Goal: Task Accomplishment & Management: Use online tool/utility

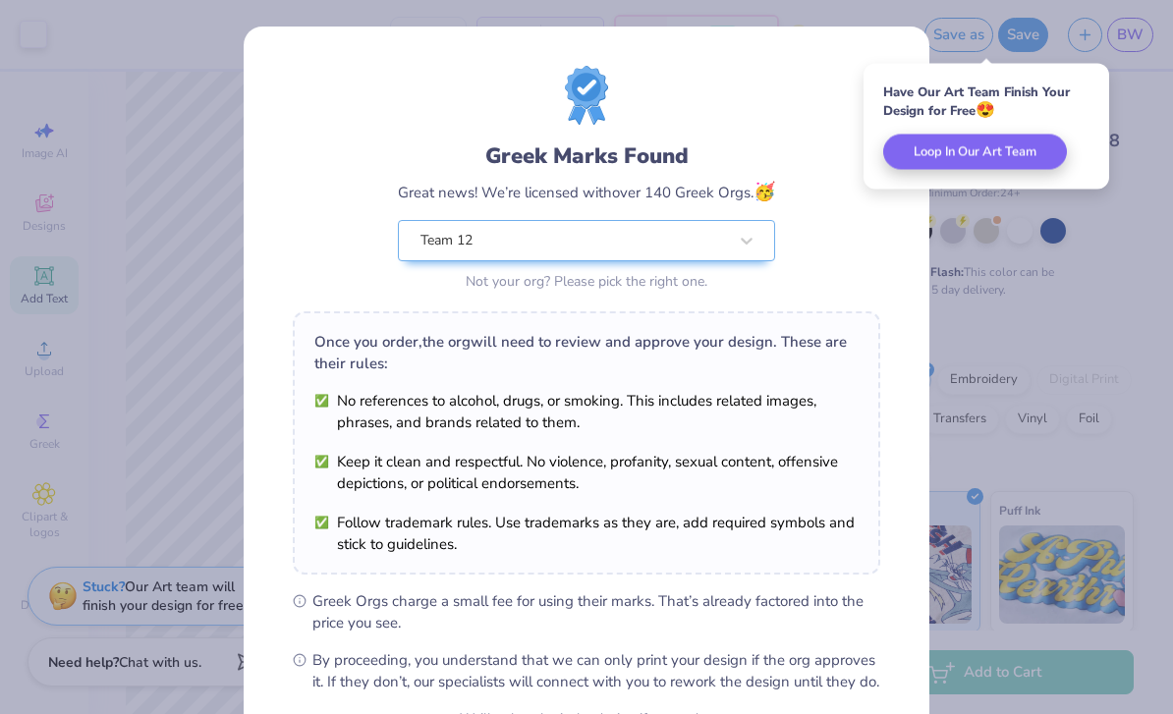
click at [1033, 246] on div "Greek Marks Found Great news! We’re licensed with over 140 Greek Orgs. 🥳 Team 1…" at bounding box center [586, 357] width 1173 height 714
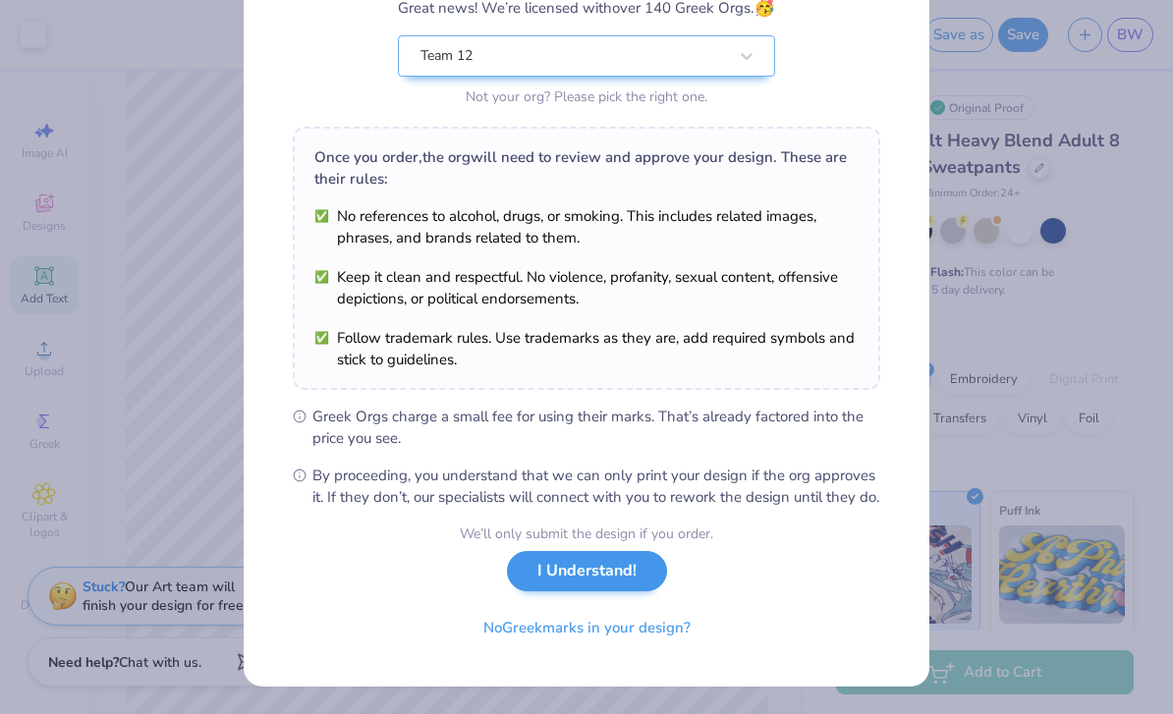
scroll to position [205, 0]
click at [580, 578] on button "I Understand!" at bounding box center [587, 571] width 160 height 40
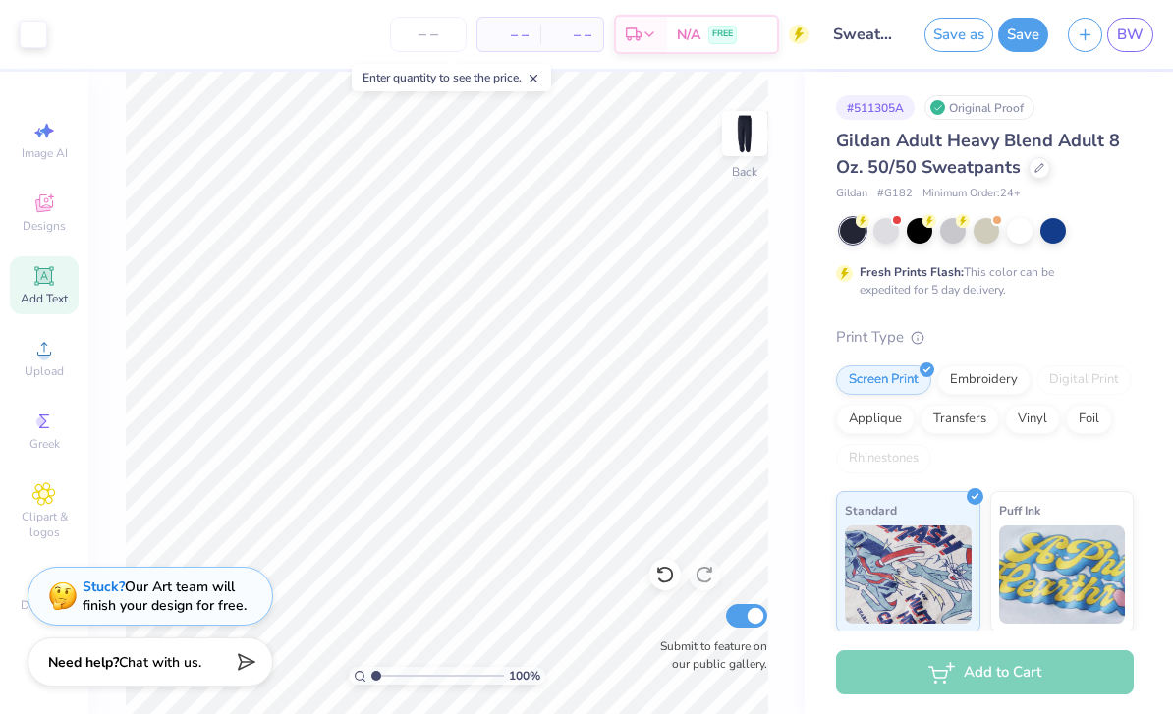
scroll to position [0, 0]
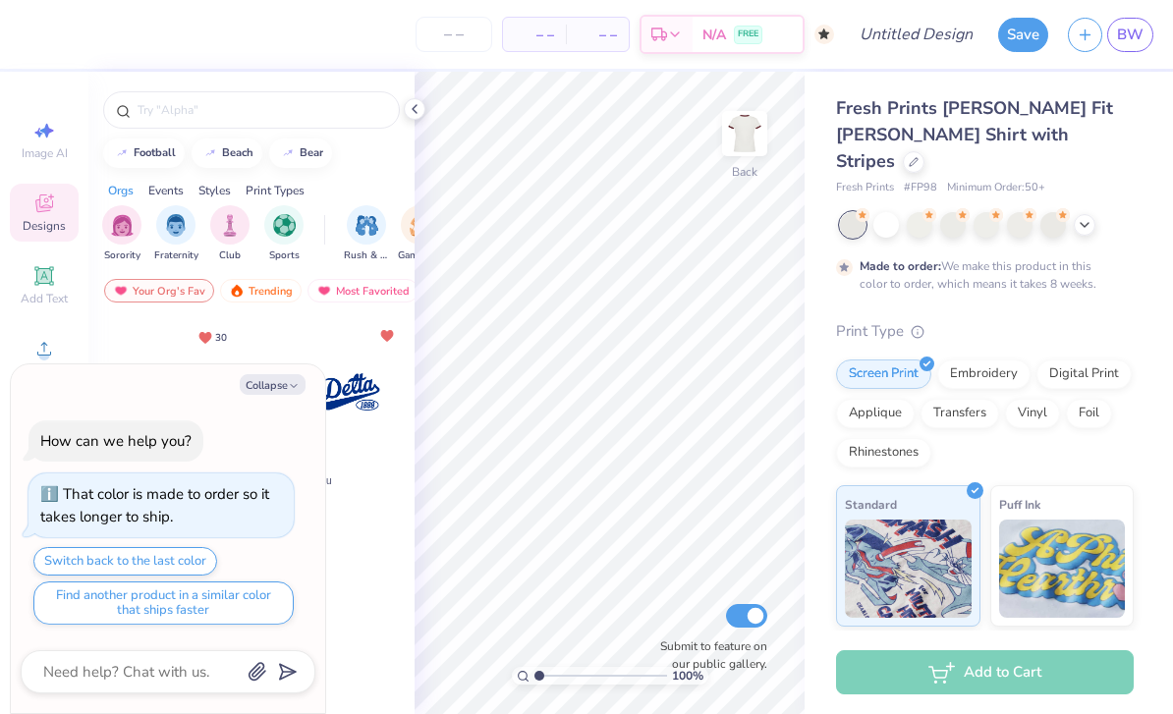
click at [356, 418] on div at bounding box center [332, 391] width 145 height 145
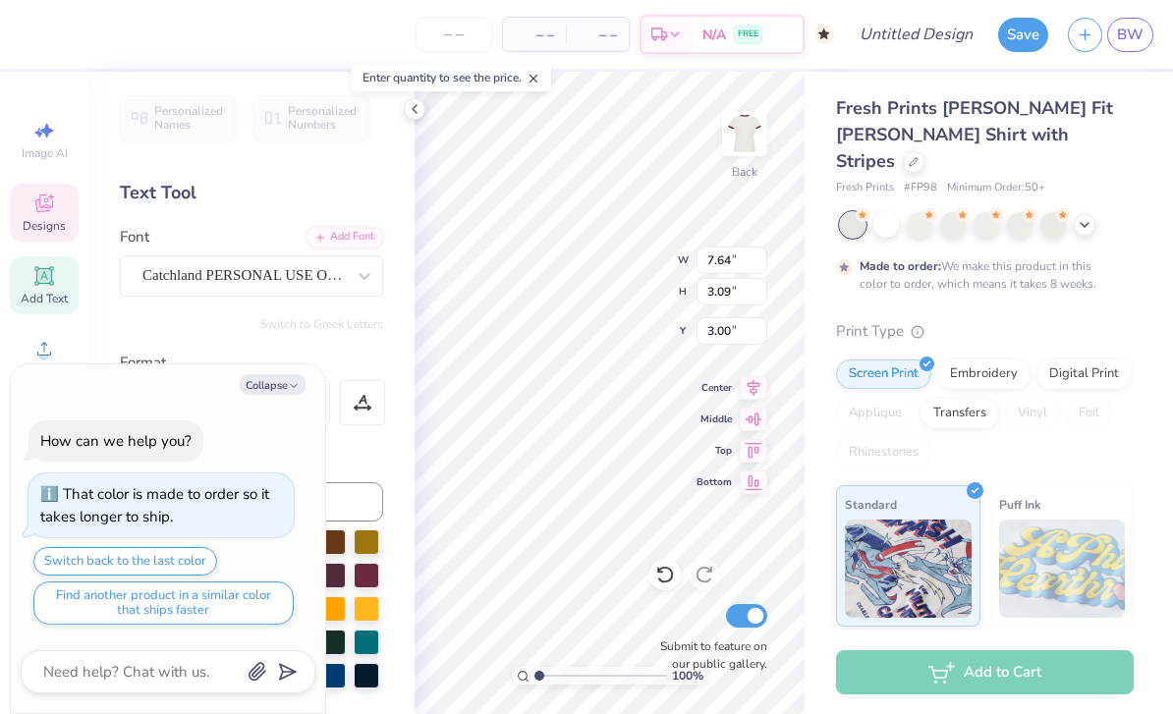
type textarea "x"
type textarea "Team Twelve"
type textarea "x"
type textarea "Team Twelve"
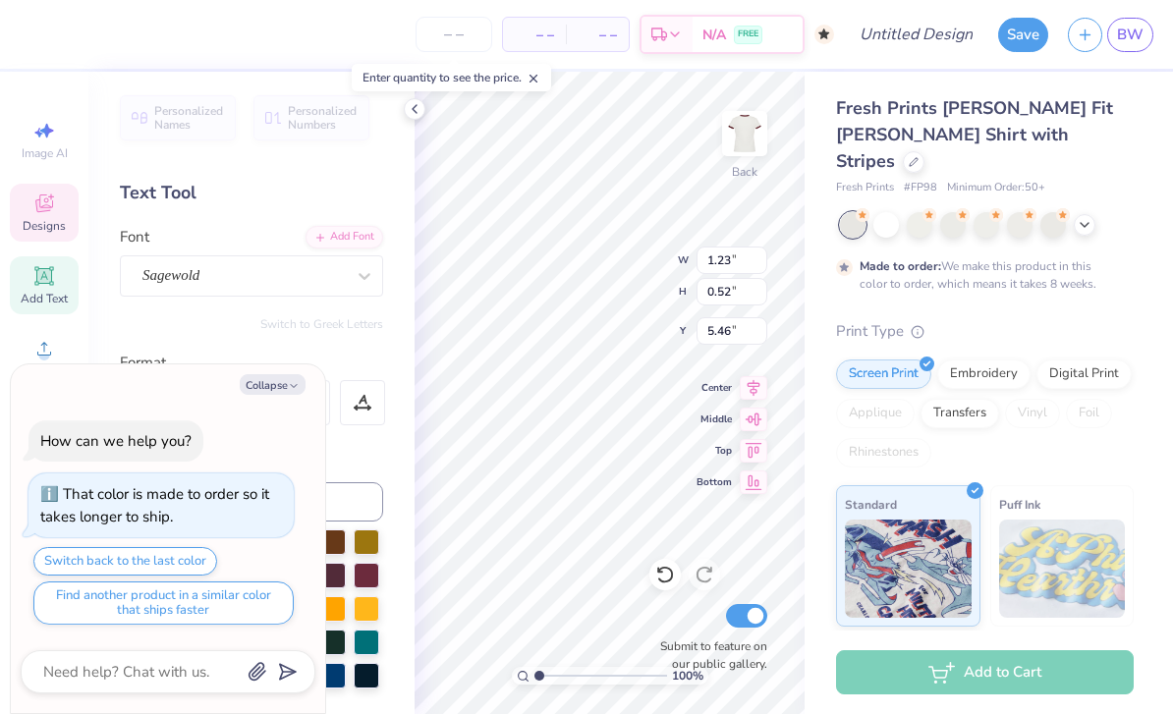
type textarea "x"
type textarea "2018"
type textarea "x"
type input "8.60"
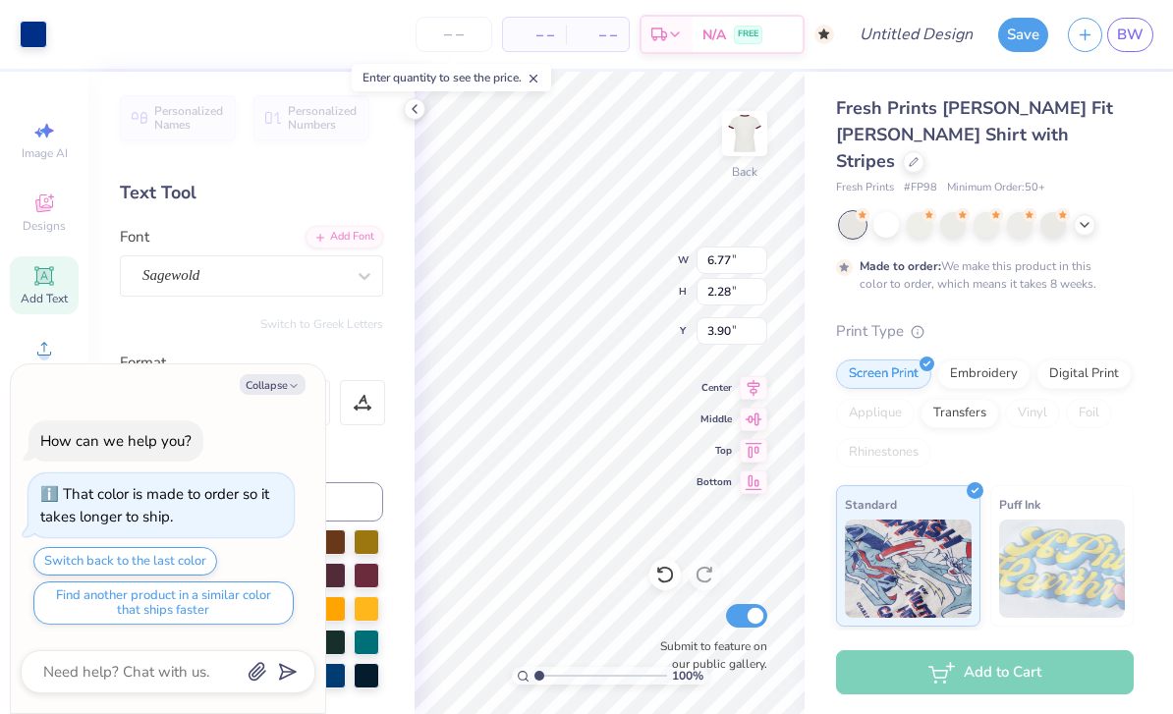
type input "2.90"
type textarea "x"
type input "3.70"
type textarea "x"
type input "1.19909741983238"
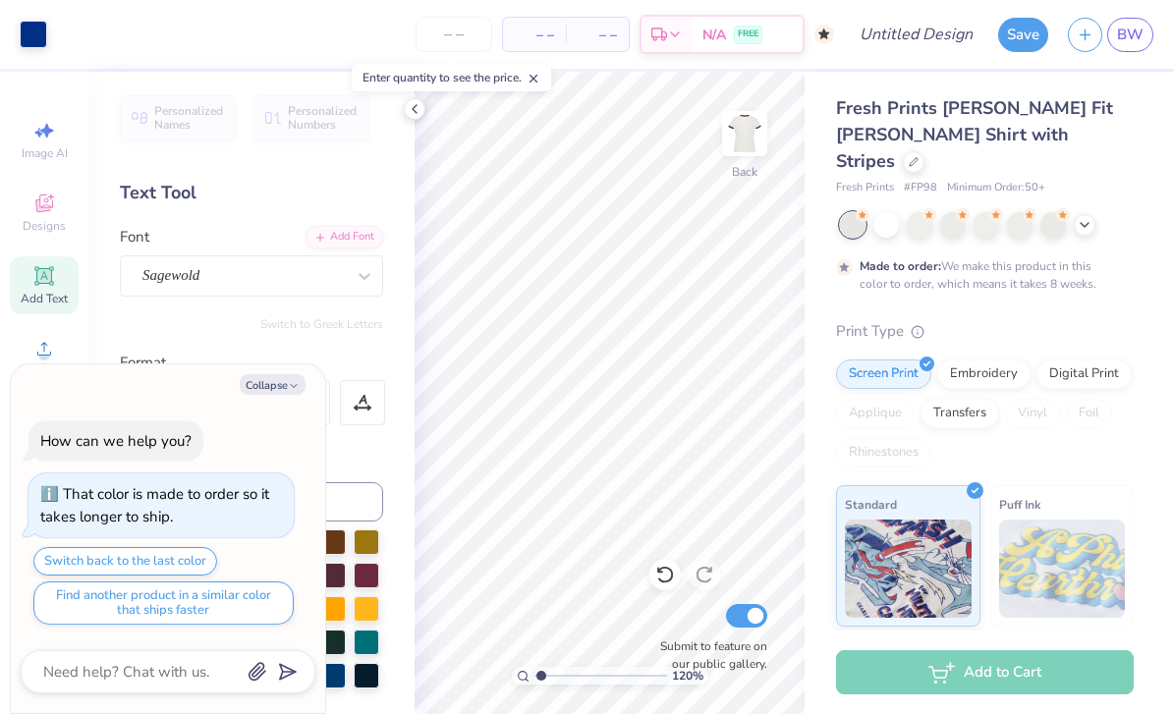
type textarea "x"
type input "1.19909741983238"
type textarea "x"
type input "1.19909741983238"
type textarea "x"
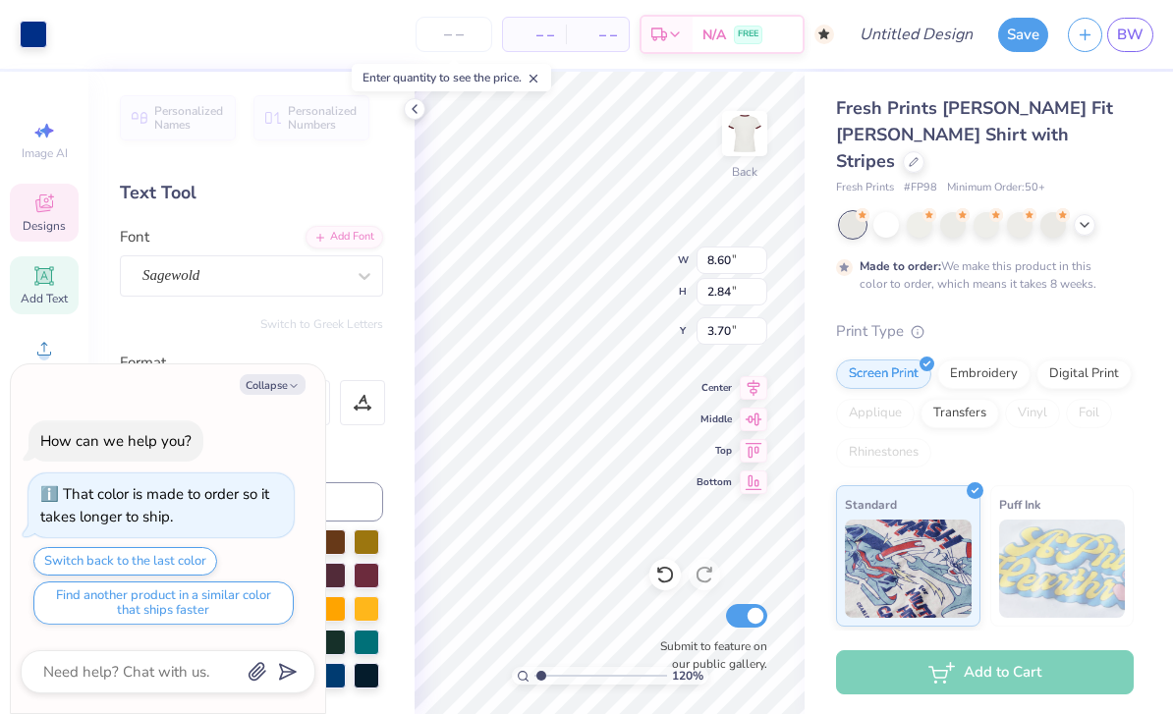
type input "1.19909741983238"
type input "3.37"
type textarea "x"
type input "3.46352385366048"
type textarea "x"
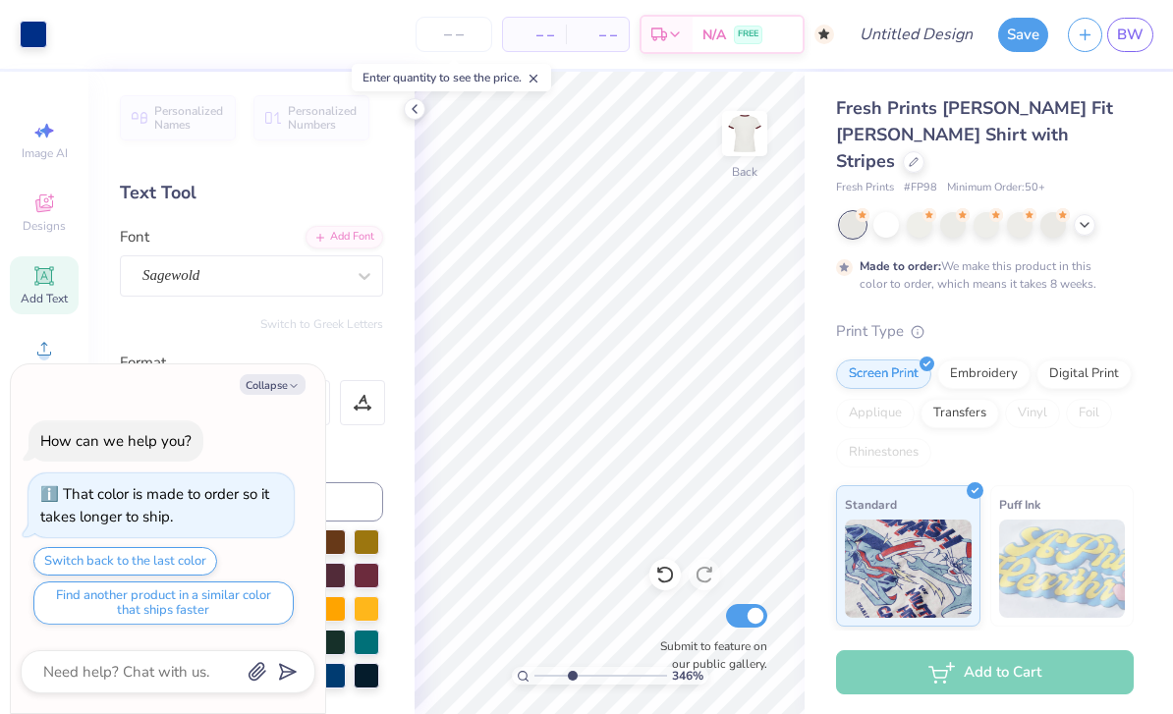
type input "3.46352385366048"
type textarea "x"
type input "3.46352385366048"
type textarea "x"
type input "3.46352385366048"
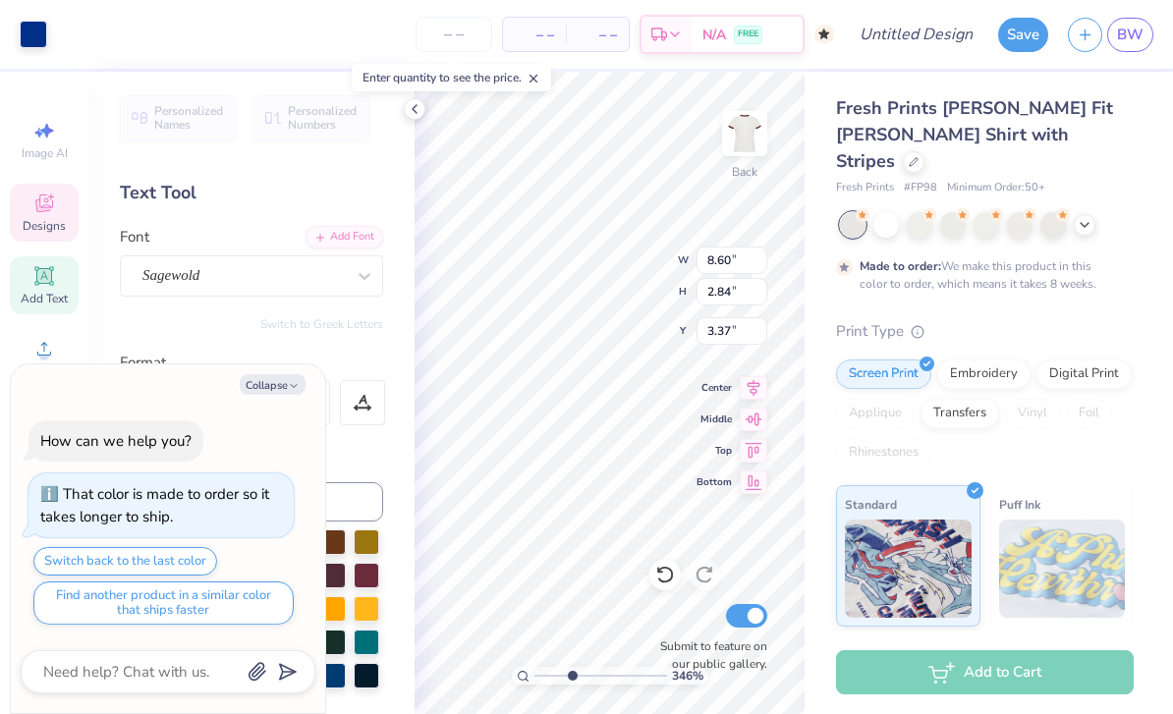
type input "3.49"
type textarea "x"
type input "2.42180487448827"
type textarea "x"
type input "2.42180487448827"
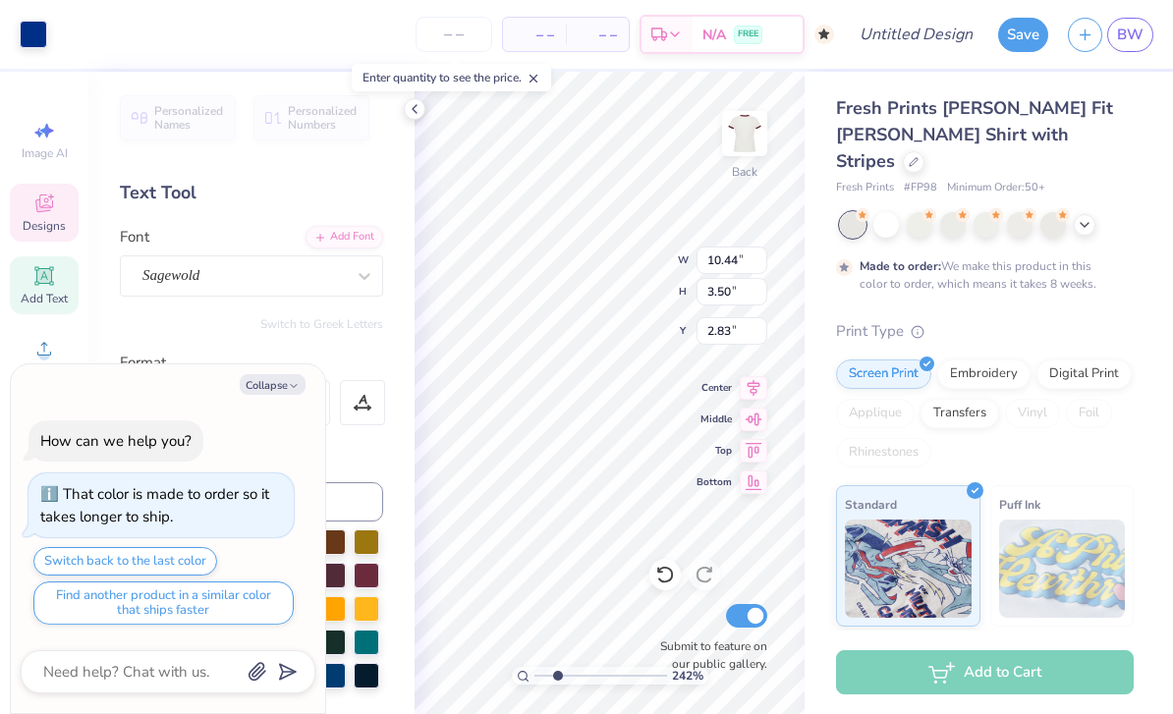
type textarea "x"
type input "2.42180487448827"
type textarea "x"
type input "2.42180487448827"
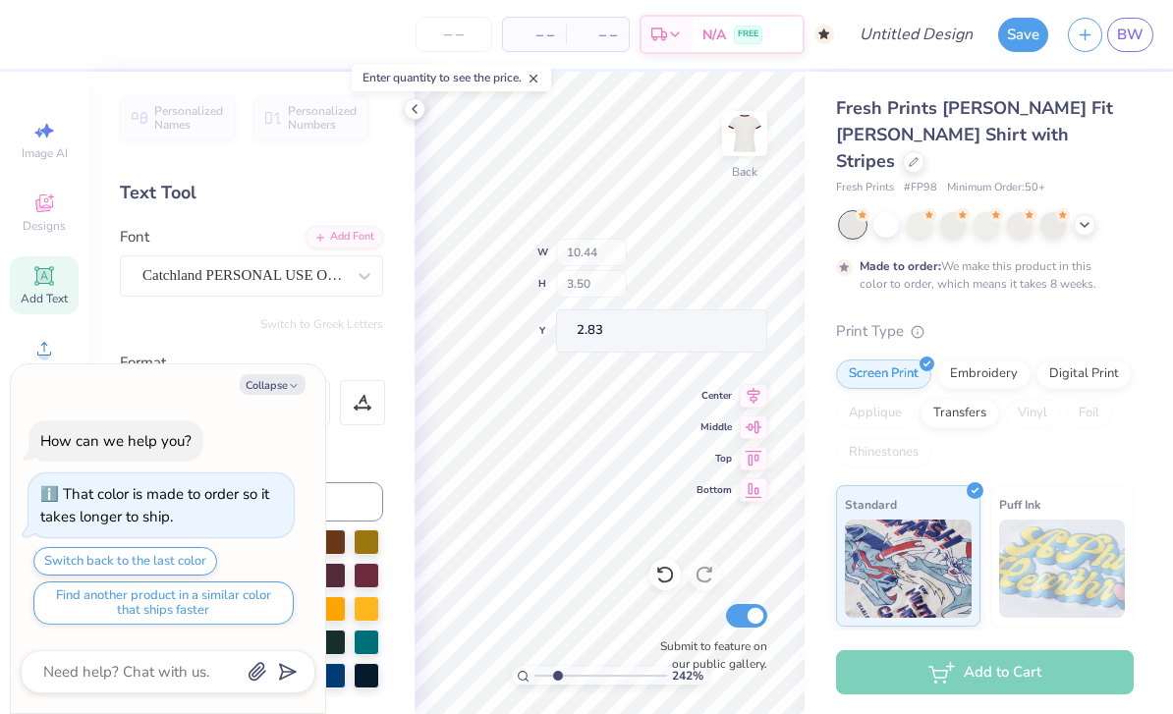
type textarea "x"
type input "2.42180487448827"
type textarea "x"
type input "2.42180487448827"
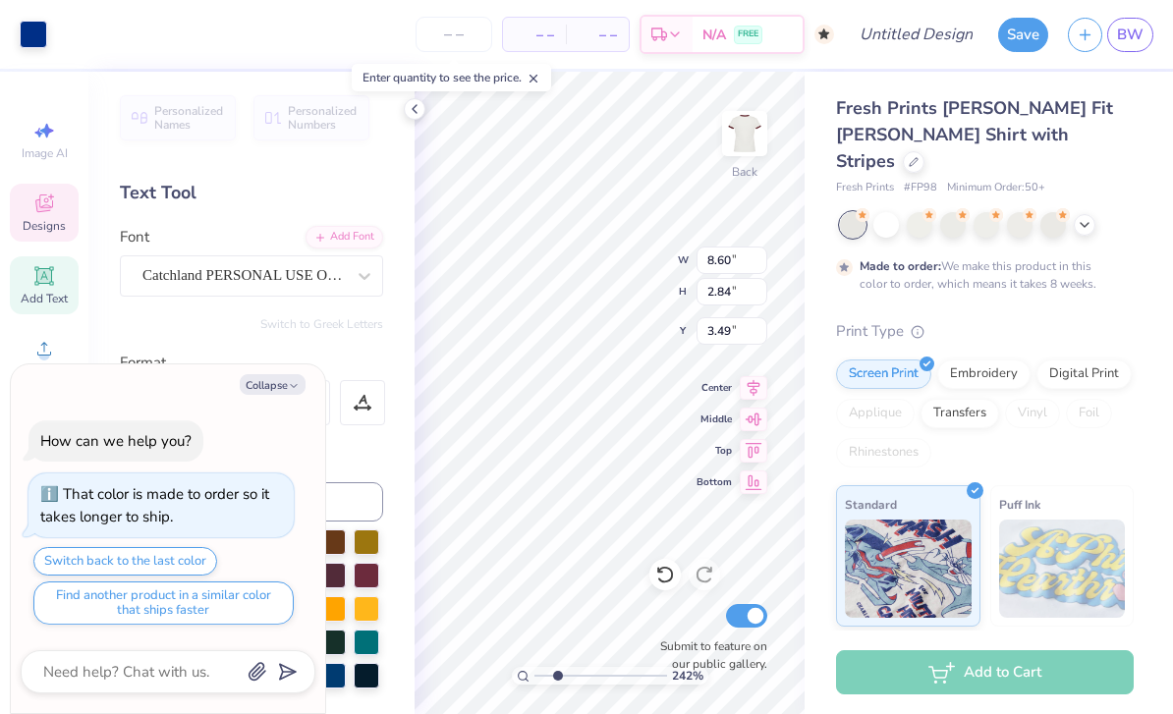
type textarea "x"
type input "2.42180487448827"
type textarea "x"
type input "2.42180487448827"
type textarea "x"
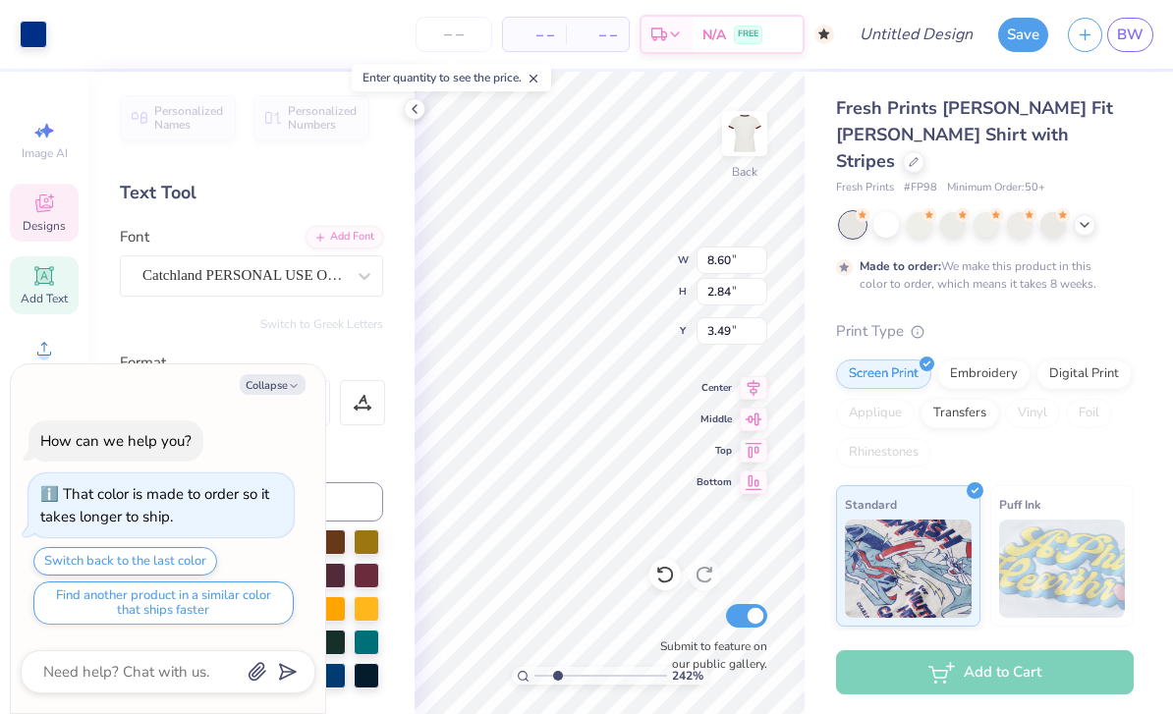
type input "2.42180487448827"
type input "3.58"
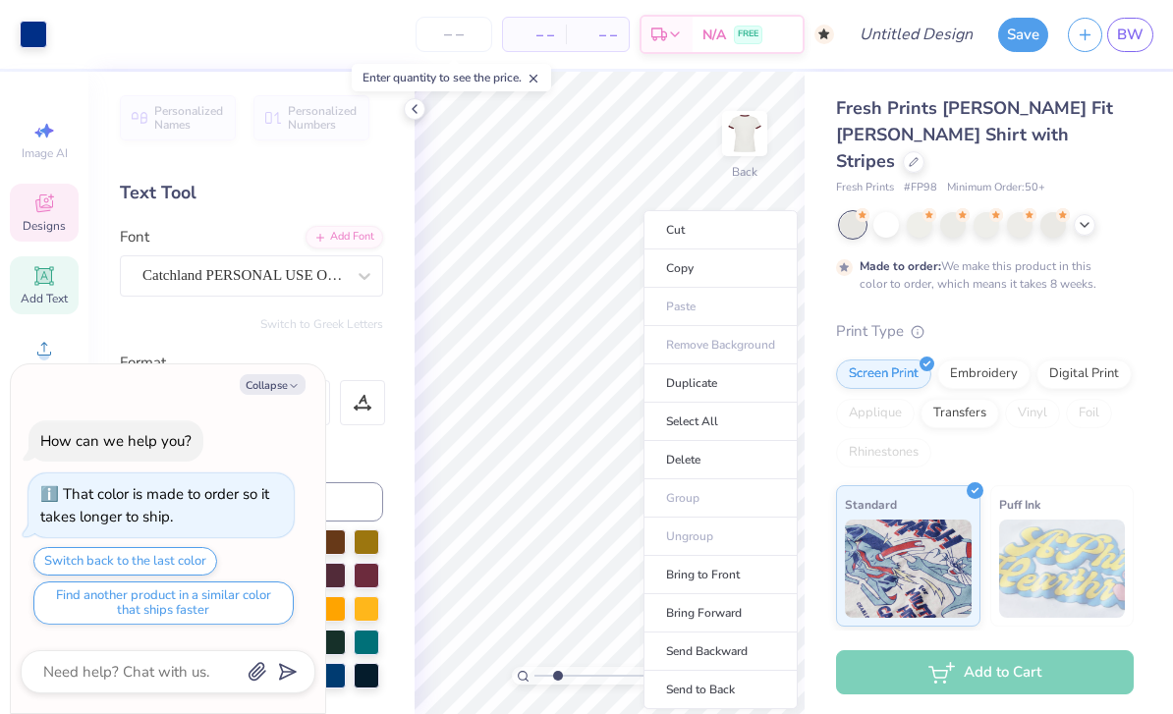
type textarea "x"
click at [1091, 320] on div "Print Type" at bounding box center [985, 331] width 298 height 23
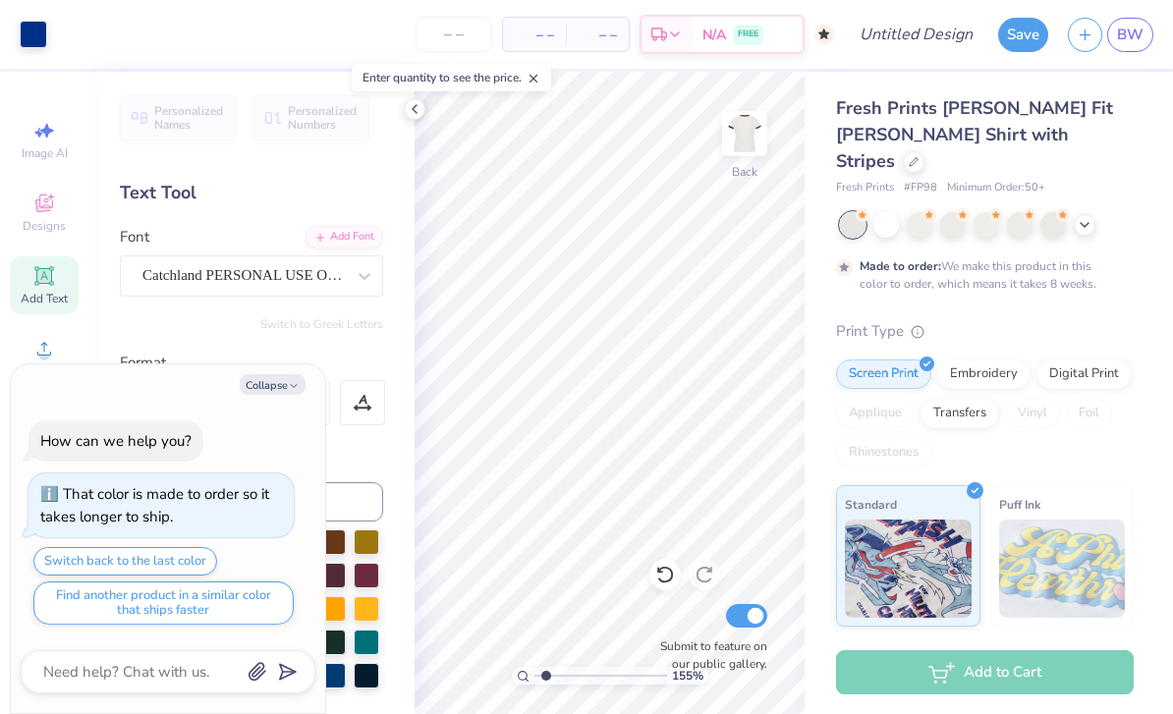
type input "1.51306298068099"
type textarea "x"
type input "3.83"
click at [670, 580] on icon at bounding box center [664, 576] width 17 height 18
type textarea "x"
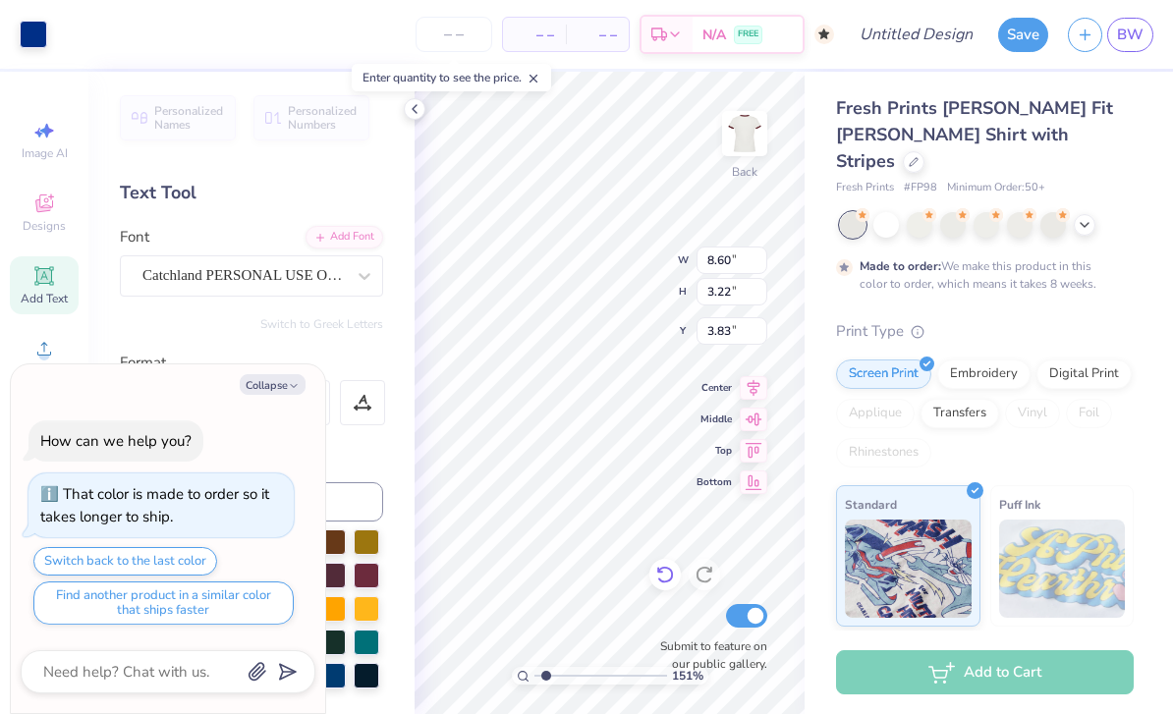
type input "3.58"
type textarea "x"
type input "5.23"
type textarea "x"
type input "1.90"
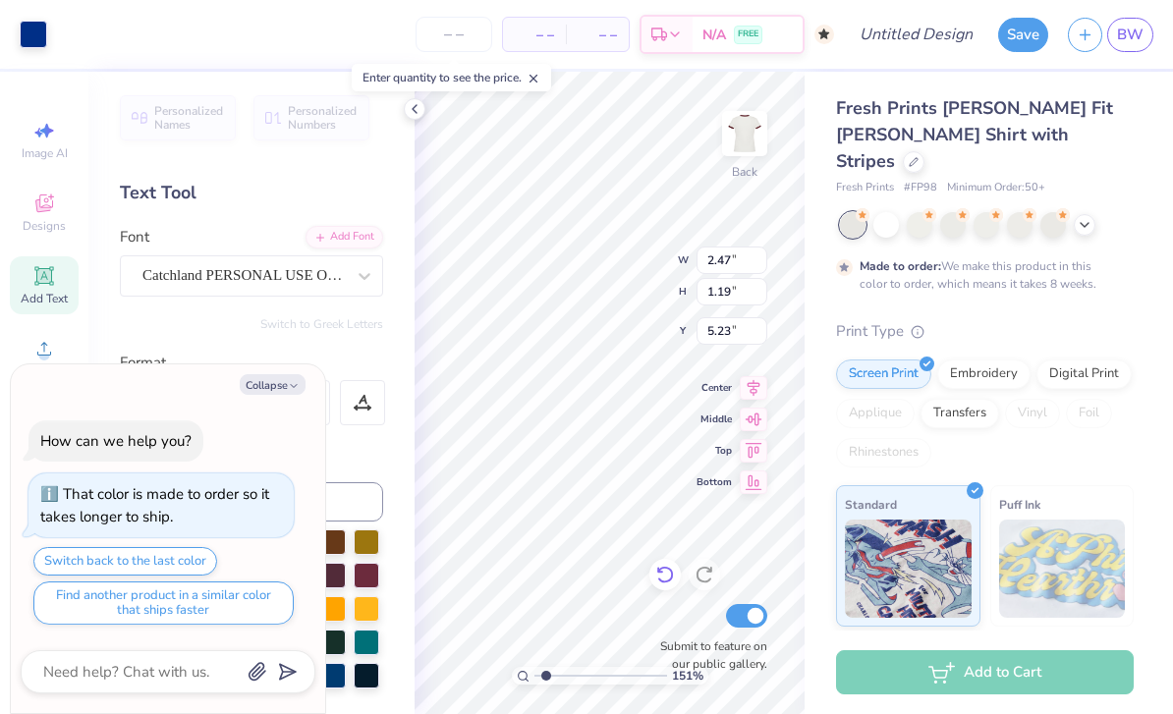
type input "0.91"
type textarea "x"
type input "5.26"
type textarea "x"
type input "1"
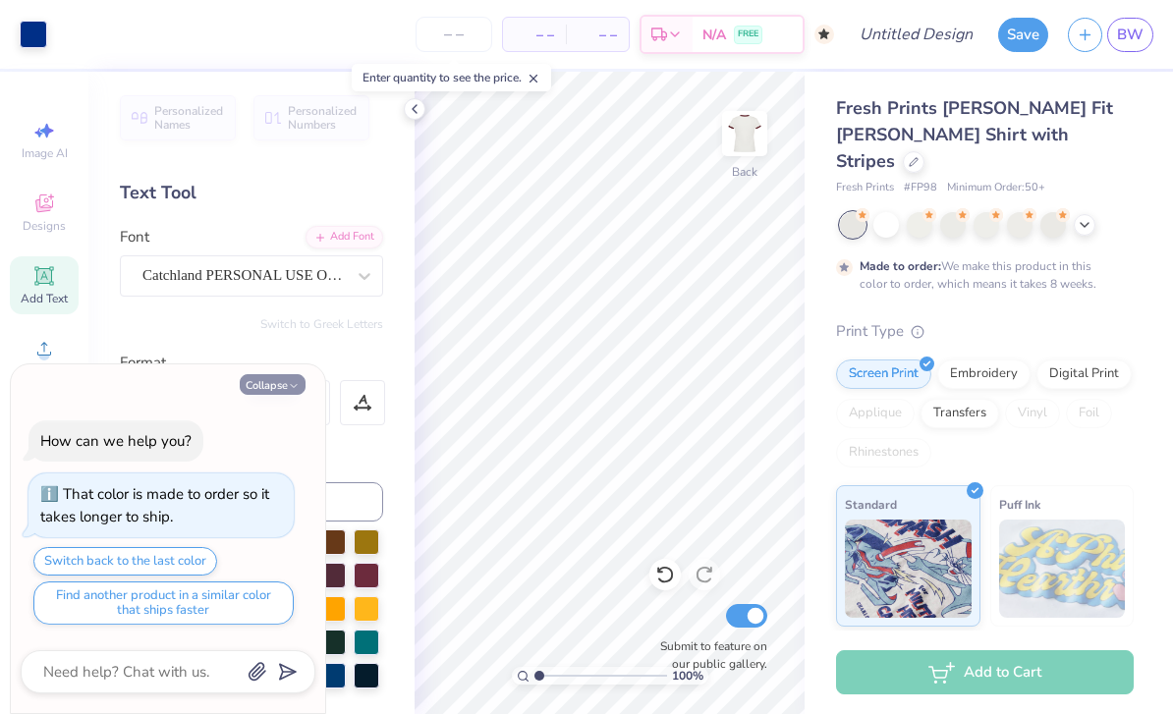
click at [282, 384] on button "Collapse" at bounding box center [273, 384] width 66 height 21
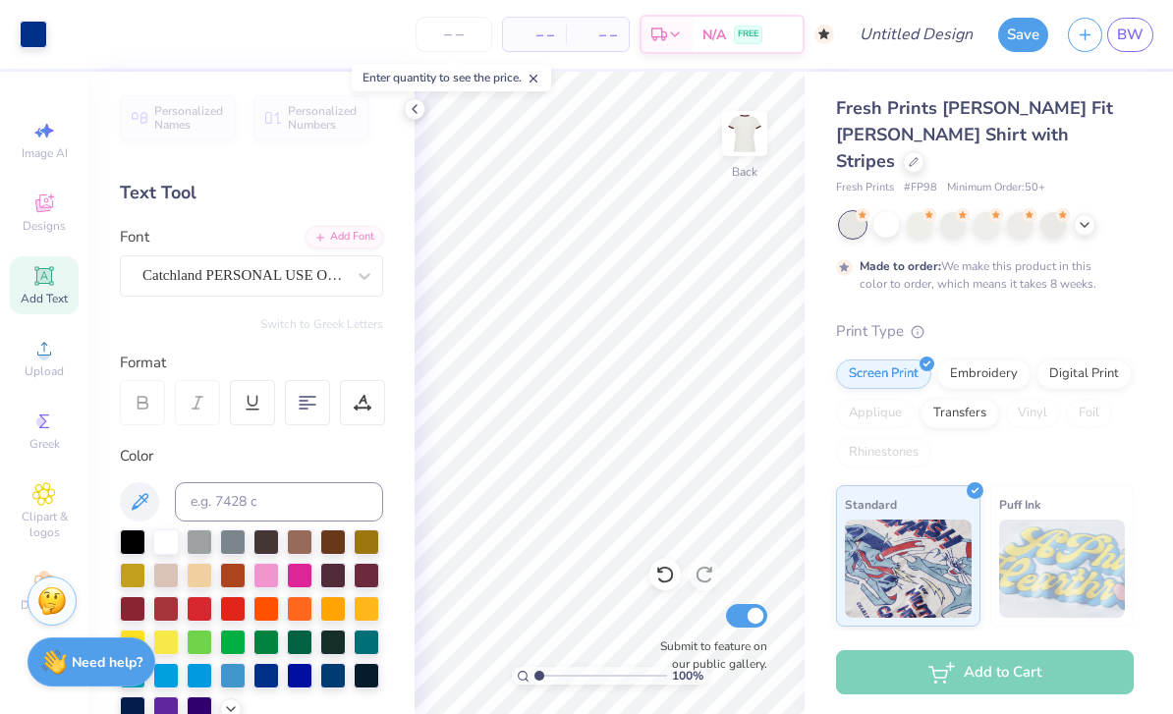
type textarea "x"
type input "9.85"
type input "3.25"
type input "3.00"
click at [219, 443] on div "Personalized Names Personalized Numbers Text Tool Add Font Font Catchland PERSO…" at bounding box center [251, 393] width 326 height 642
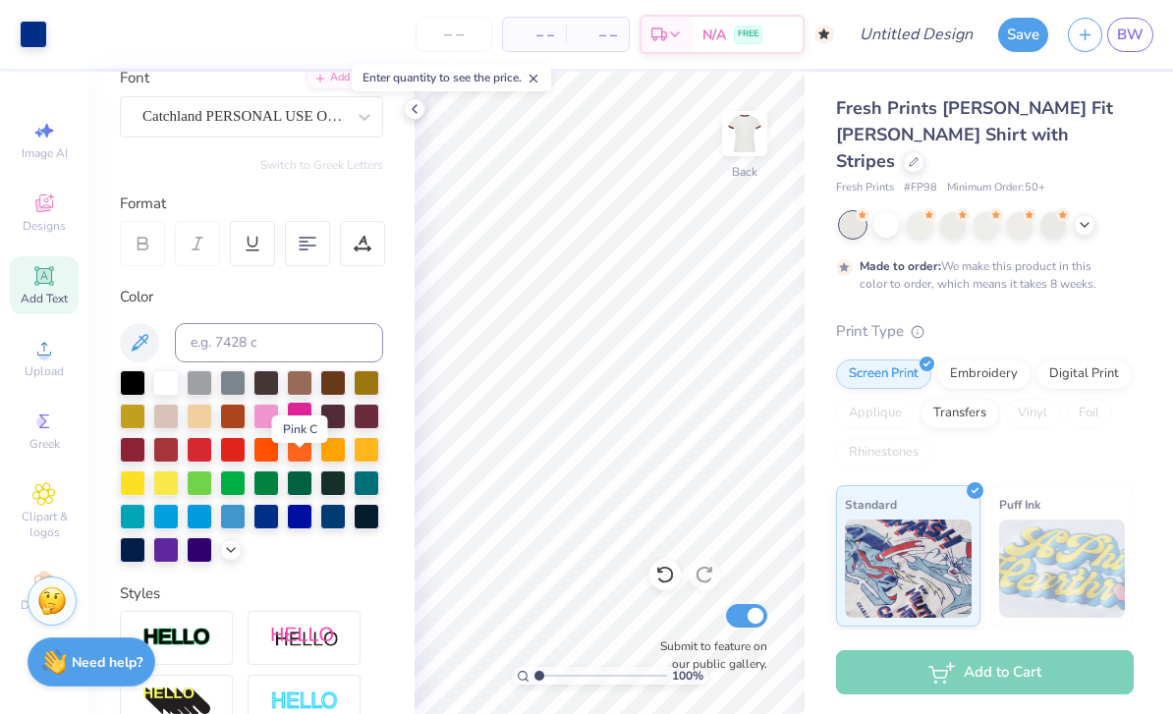
scroll to position [161, 0]
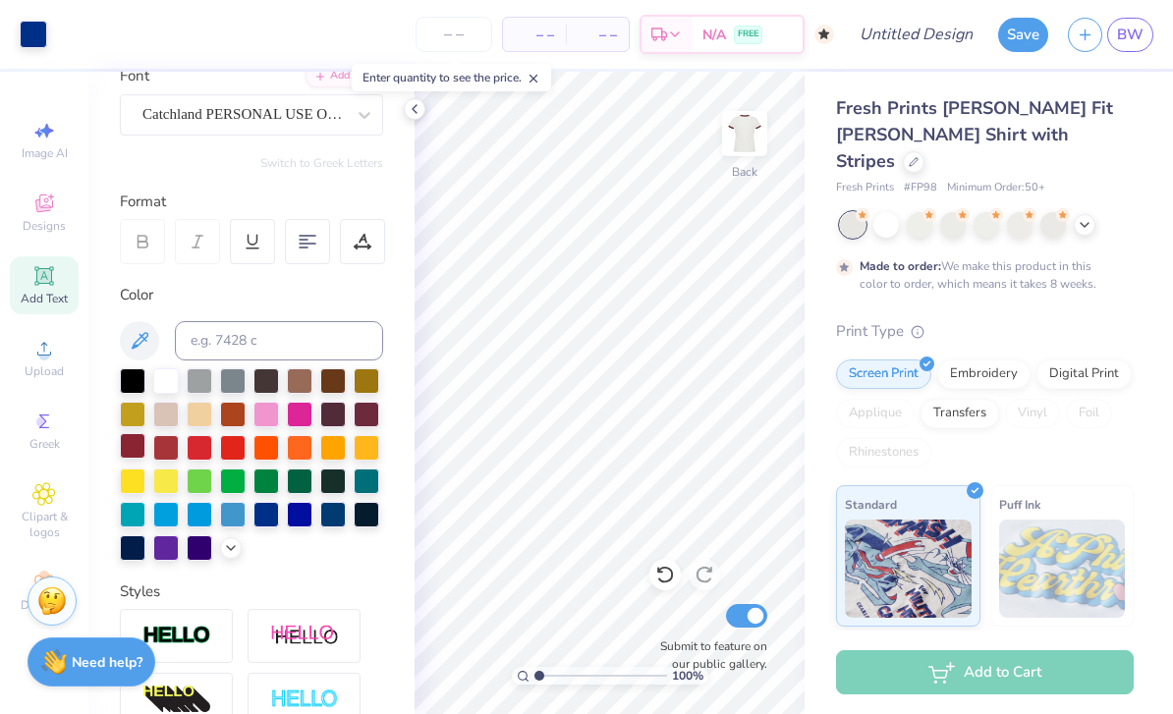
click at [132, 448] on div at bounding box center [133, 446] width 26 height 26
click at [140, 338] on icon at bounding box center [140, 341] width 24 height 24
drag, startPoint x: 135, startPoint y: 340, endPoint x: 171, endPoint y: 317, distance: 42.8
click at [171, 317] on div "Color" at bounding box center [251, 422] width 263 height 277
click at [1149, 259] on div "Fresh Prints Simone Slim Fit Ringer Shirt with Stripes Fresh Prints # FP98 Mini…" at bounding box center [988, 500] width 368 height 857
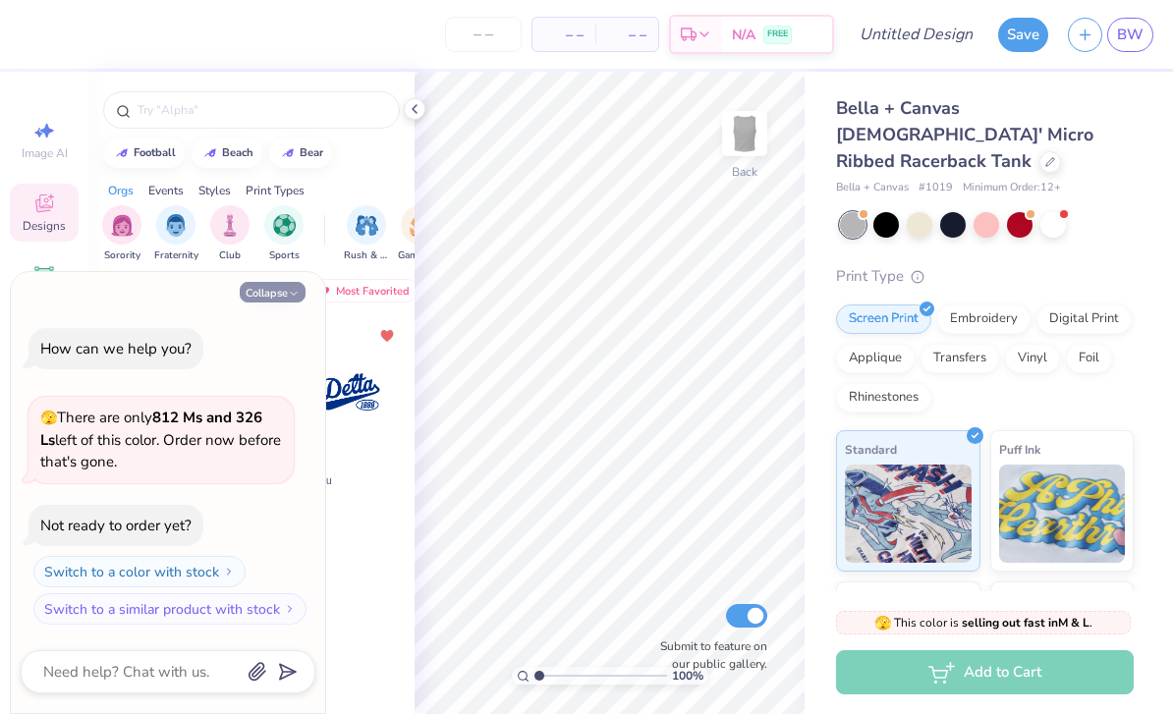
click at [285, 295] on button "Collapse" at bounding box center [273, 292] width 66 height 21
type textarea "x"
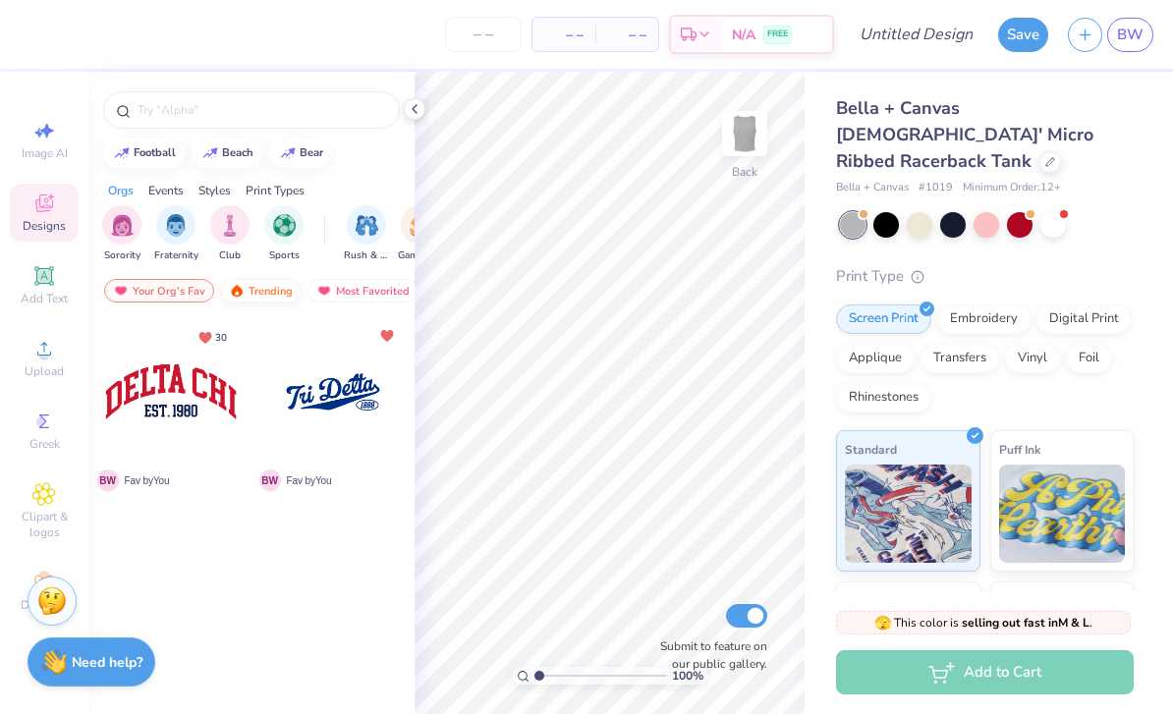
click at [255, 292] on div "Trending" at bounding box center [261, 291] width 82 height 24
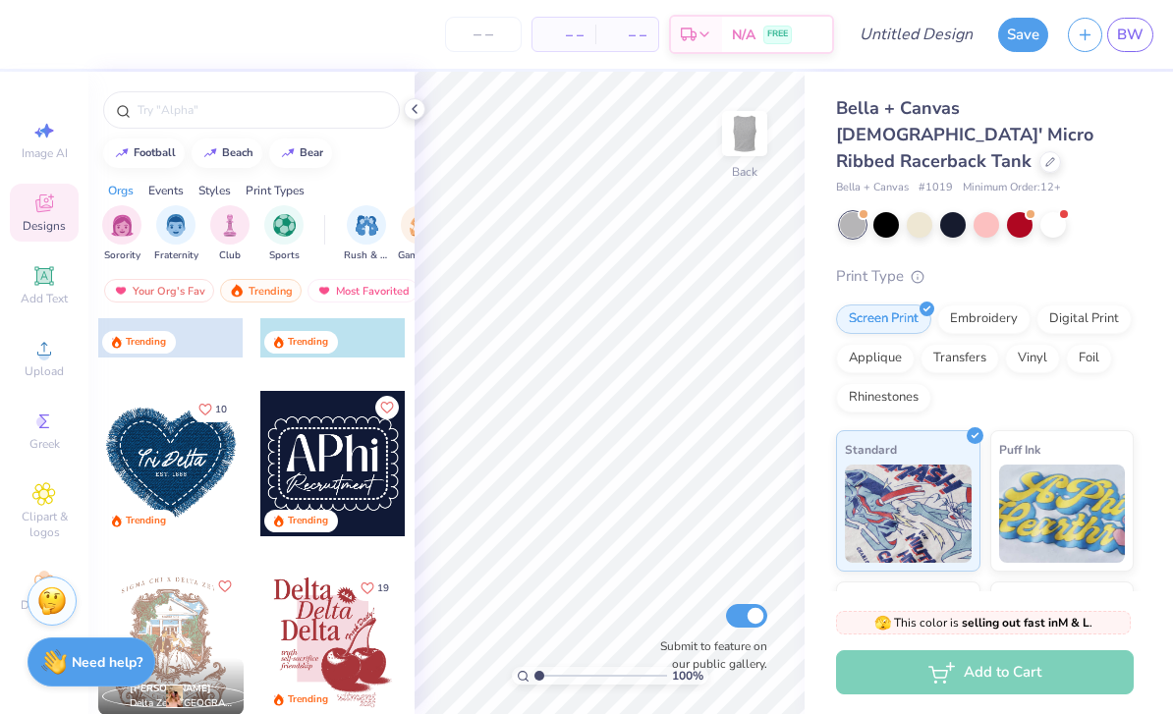
scroll to position [4797, 0]
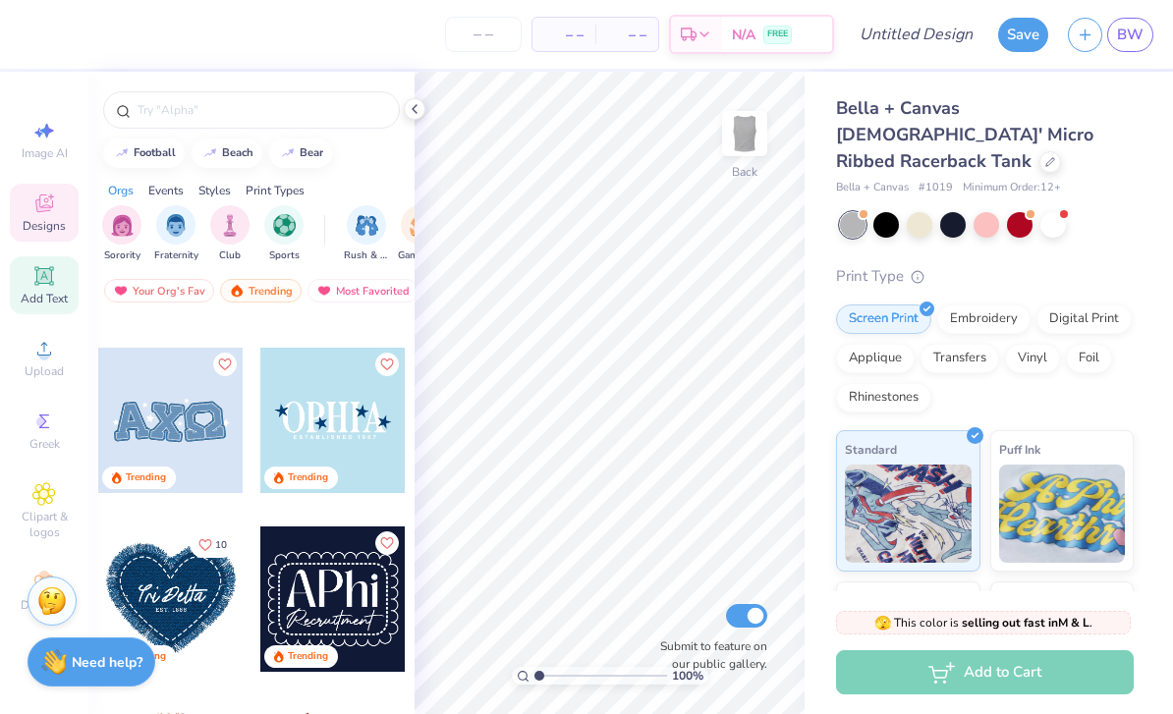
click at [41, 294] on div "Add Text" at bounding box center [44, 285] width 69 height 58
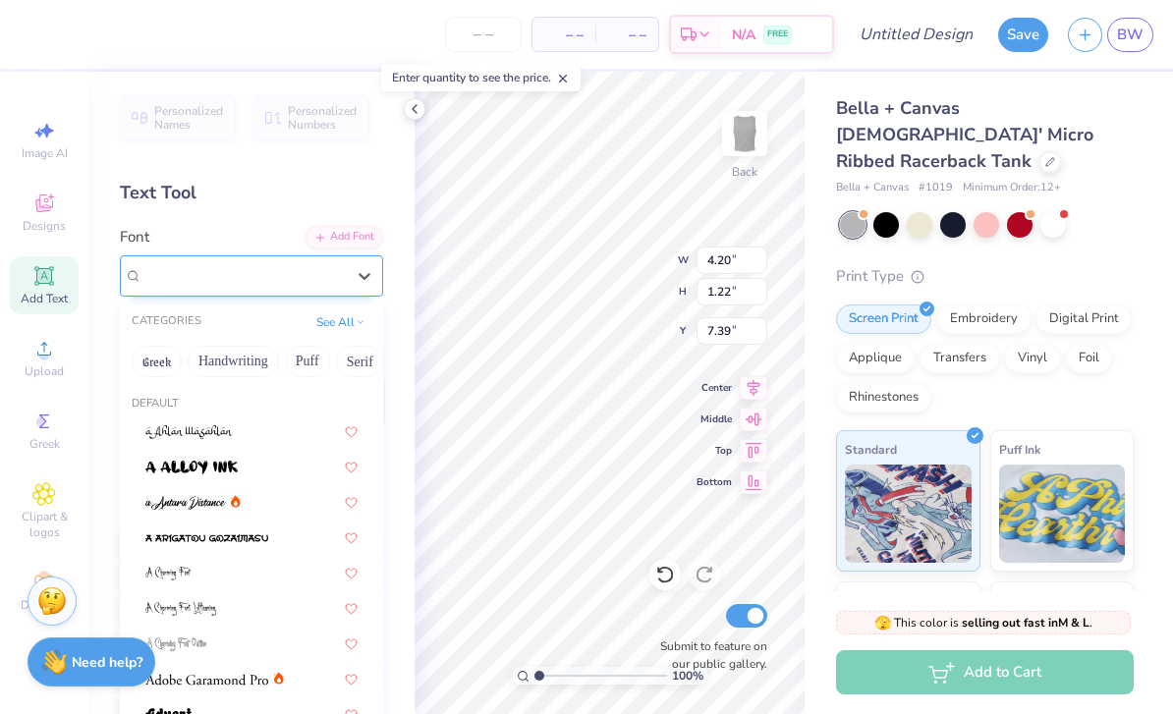
click at [221, 273] on span "Super Dream" at bounding box center [181, 275] width 79 height 23
click at [252, 360] on button "Handwriting" at bounding box center [233, 361] width 91 height 31
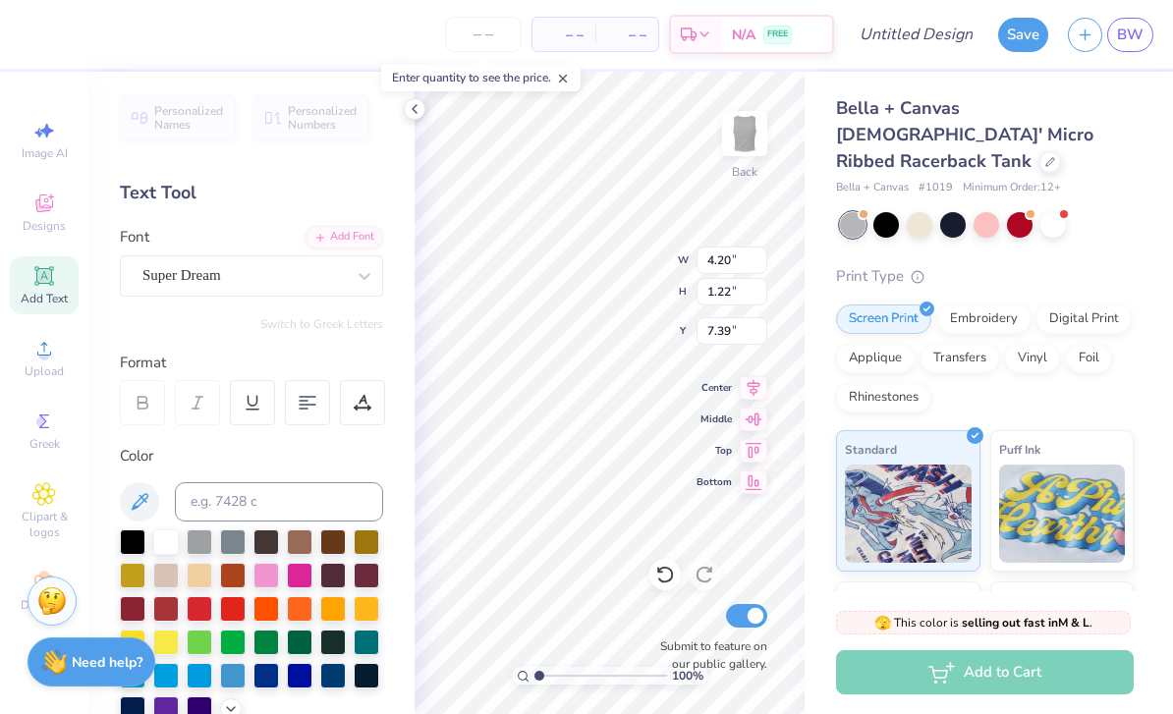
scroll to position [2, 4]
type textarea "Team 12 logo here"
click at [758, 389] on icon at bounding box center [753, 385] width 27 height 24
type input "7.56"
type input "3.59"
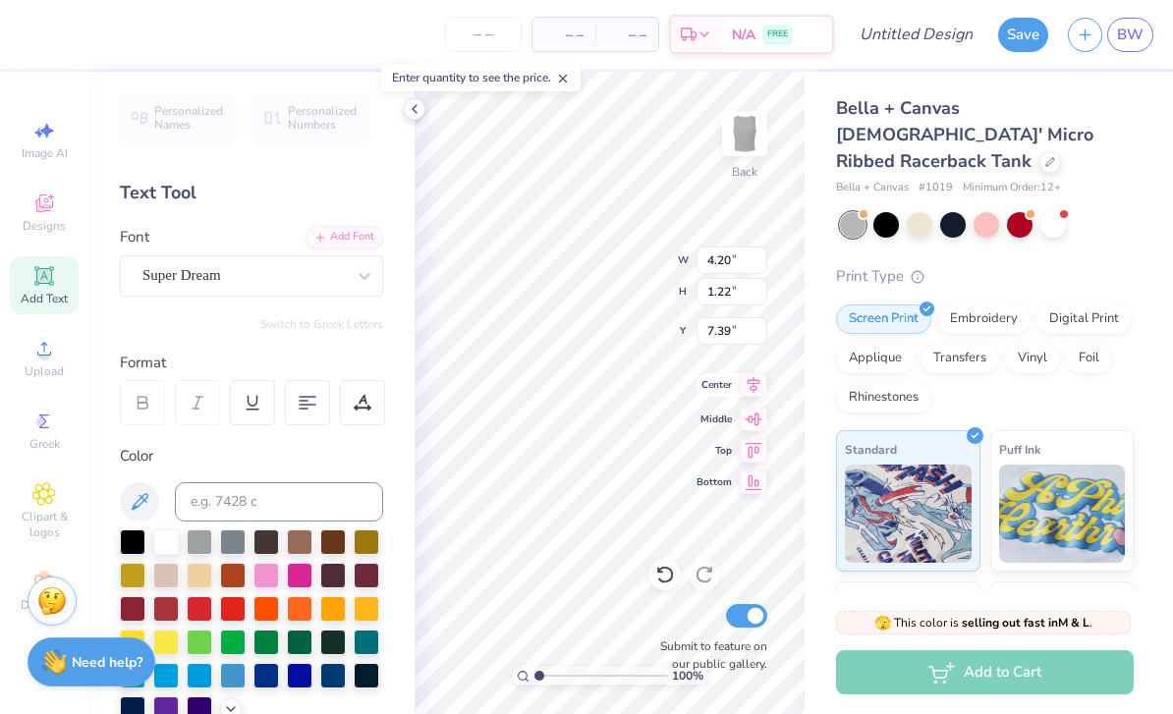
type input "6.20"
click at [755, 388] on icon at bounding box center [753, 384] width 13 height 17
click at [752, 389] on icon at bounding box center [753, 384] width 13 height 17
type input "3.07"
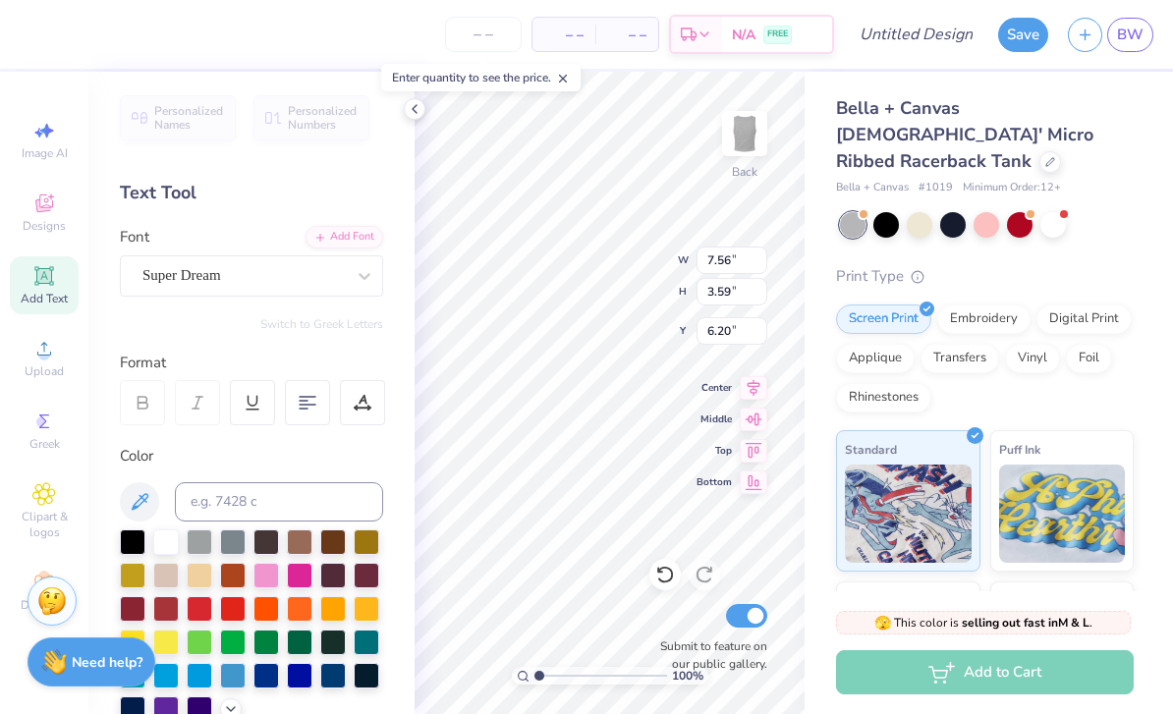
type input "1.46"
type input "4.22"
type input "5.47"
type input "2.60"
type input "3.69"
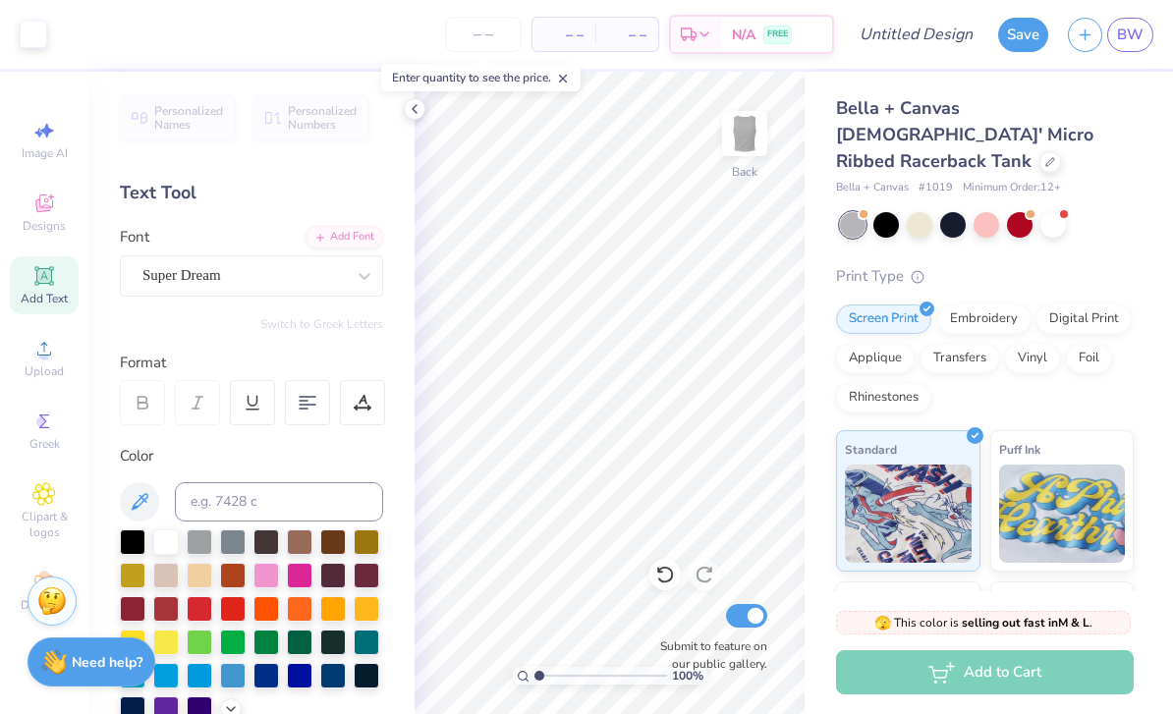
click at [1069, 235] on div "Bella + Canvas Ladies' Micro Ribbed Racerback Tank Bella + Canvas # 1019 Minimu…" at bounding box center [985, 484] width 298 height 779
click at [912, 33] on input "Design Title" at bounding box center [940, 34] width 96 height 39
type input "Tank T12"
click at [1036, 36] on button "Save" at bounding box center [1023, 32] width 50 height 34
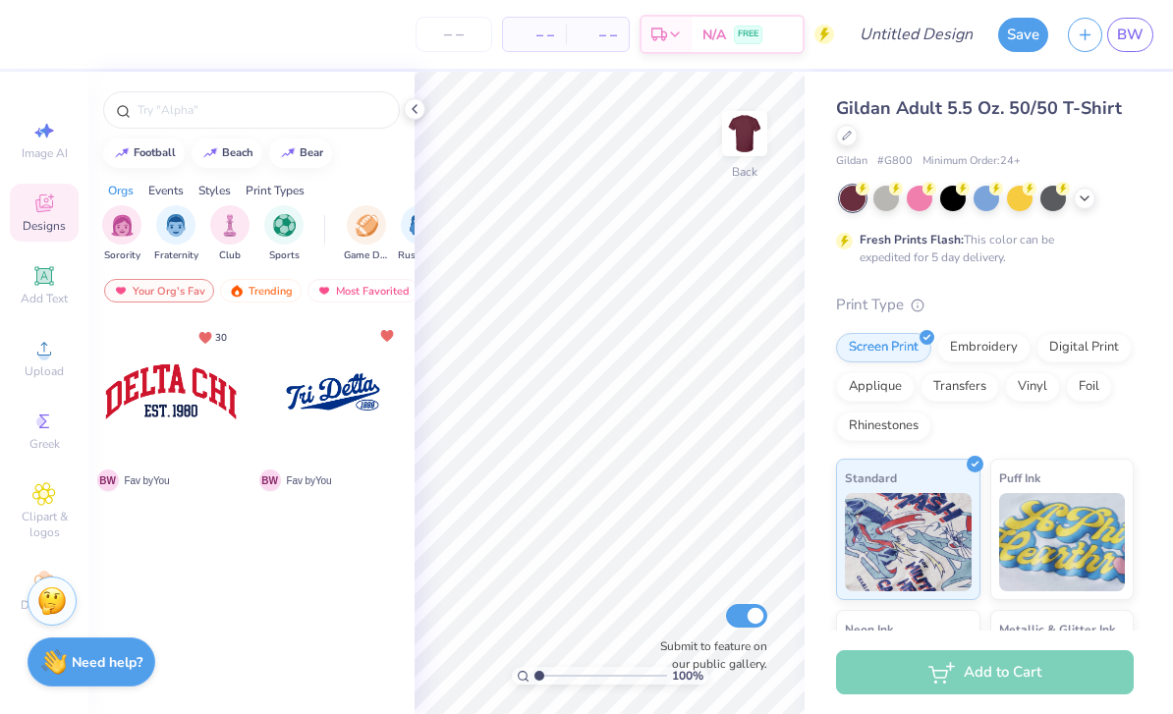
click at [135, 388] on div at bounding box center [170, 391] width 145 height 145
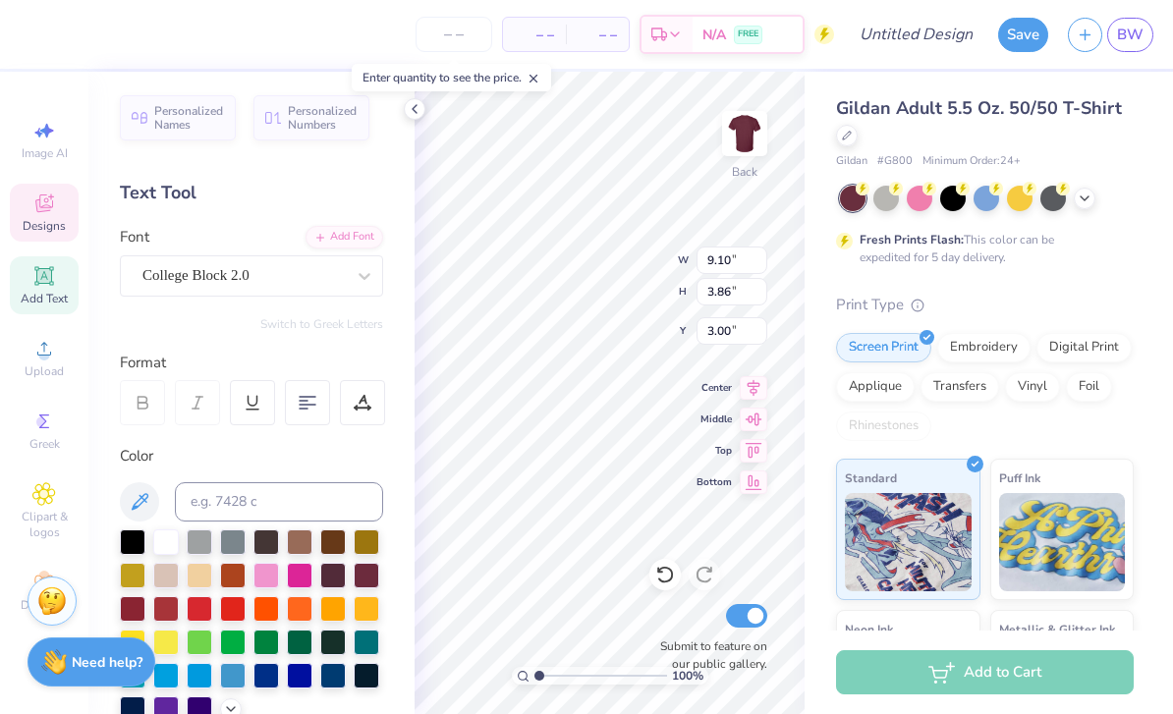
scroll to position [0, 1]
type textarea "D"
type textarea "Team 12"
click at [164, 542] on div at bounding box center [166, 540] width 26 height 26
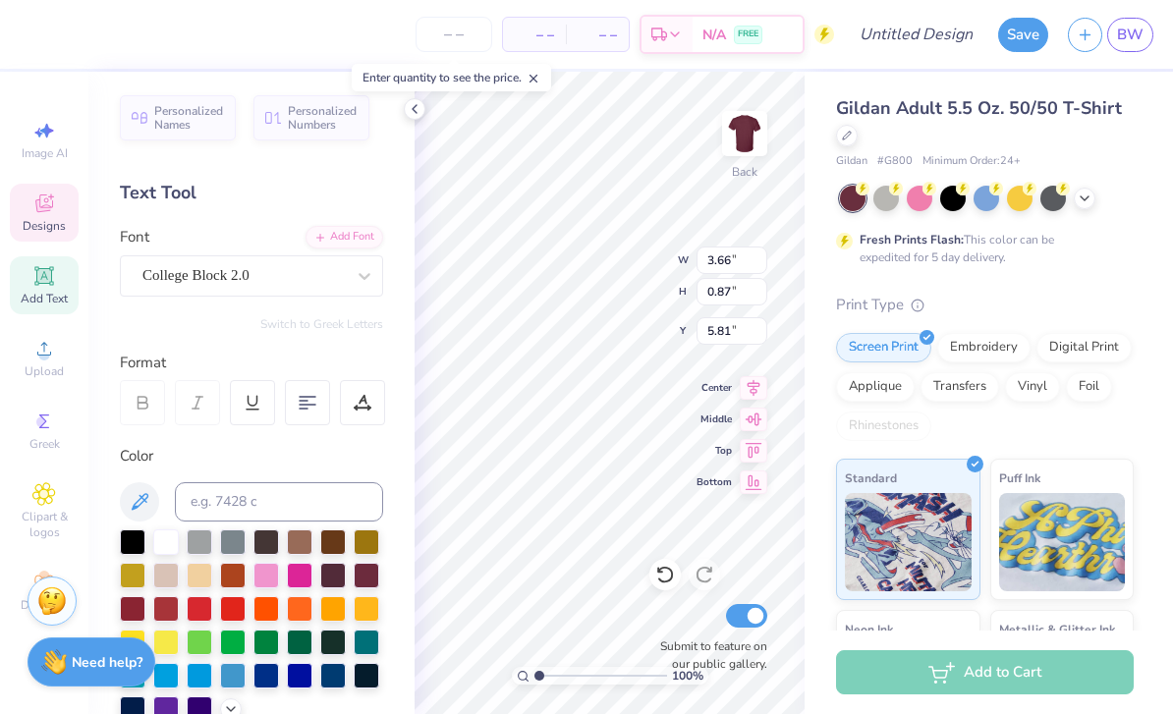
type input "3.66"
type input "0.87"
type input "5.81"
type textarea "e"
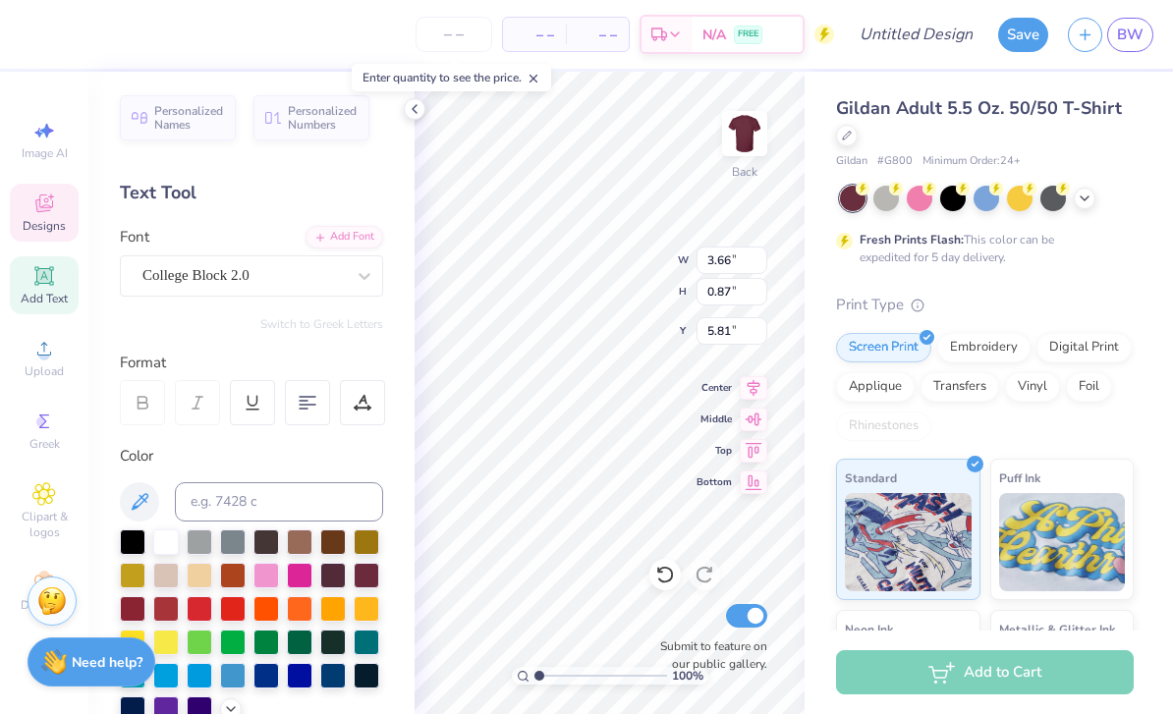
scroll to position [1, 3]
type textarea "est. 2018"
click at [169, 553] on div at bounding box center [166, 540] width 26 height 26
click at [412, 93] on div "Enter quantity to see the price." at bounding box center [451, 77] width 211 height 39
click at [416, 111] on icon at bounding box center [415, 109] width 16 height 16
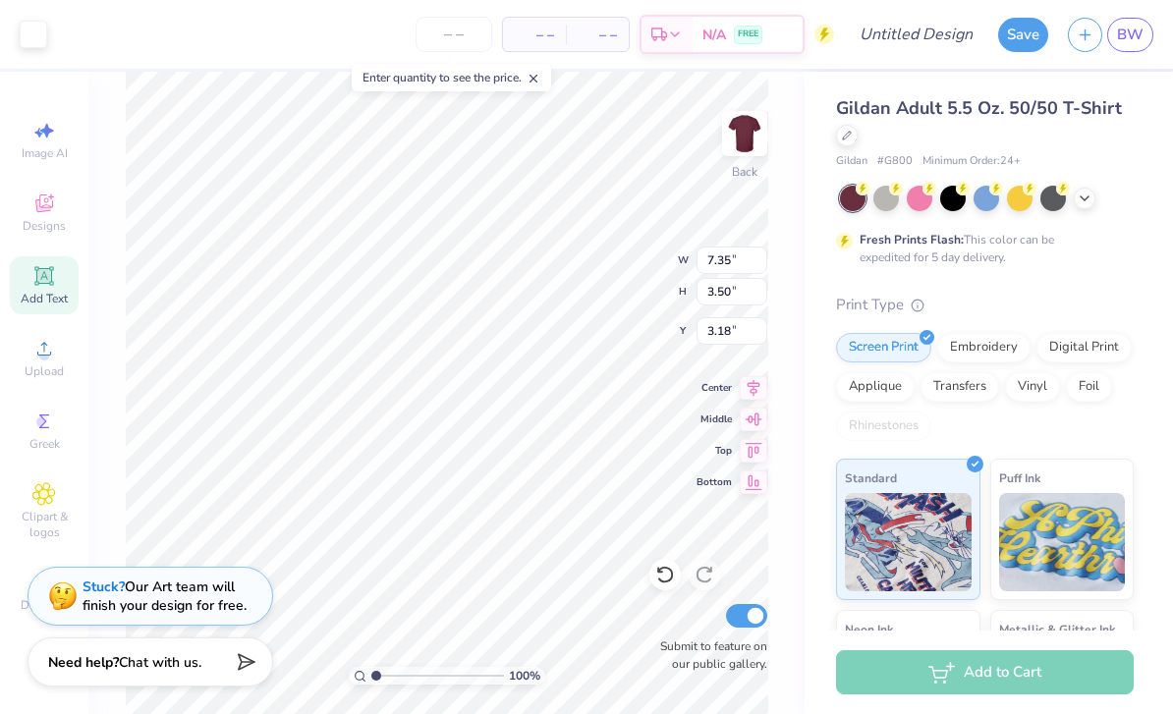
type input "8.90"
type input "4.24"
type input "3.00"
click at [1061, 292] on div "Gildan Adult 5.5 Oz. 50/50 T-Shirt Gildan # G800 Minimum Order: 24 + Fresh Prin…" at bounding box center [985, 498] width 298 height 807
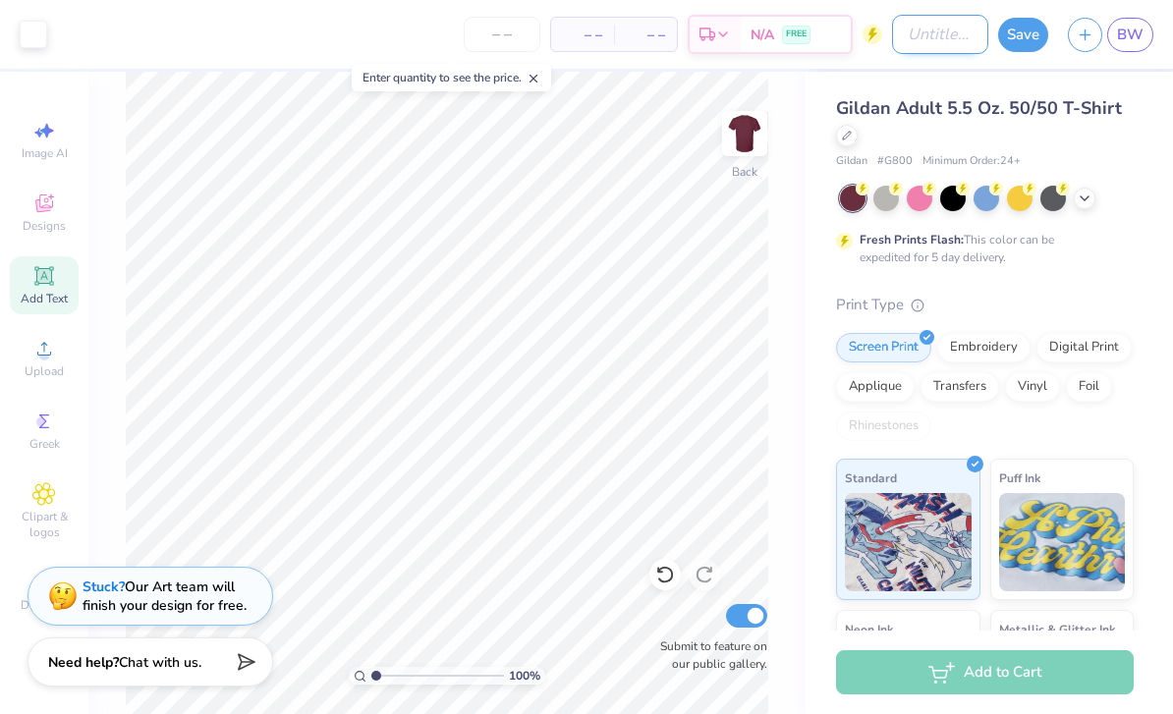
click at [939, 30] on input "Design Title" at bounding box center [940, 34] width 96 height 39
type input "Maroon T12"
click at [1031, 31] on button "Save" at bounding box center [1023, 32] width 50 height 34
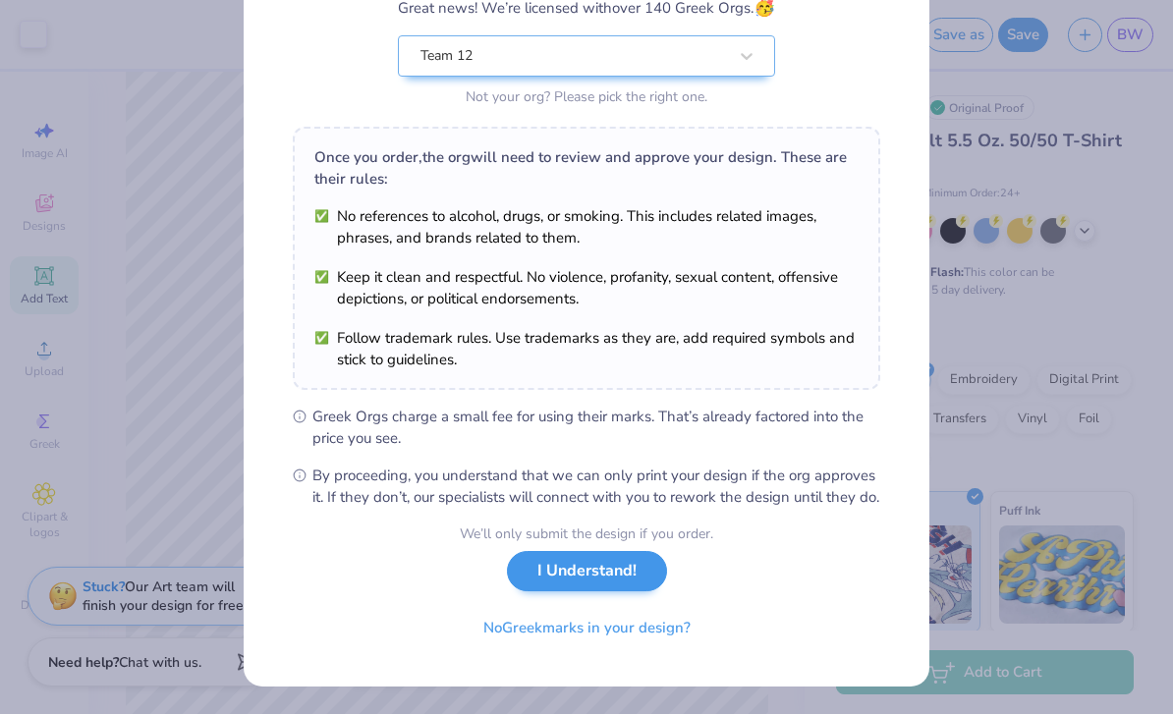
scroll to position [205, 0]
click at [590, 571] on button "I Understand!" at bounding box center [587, 576] width 160 height 40
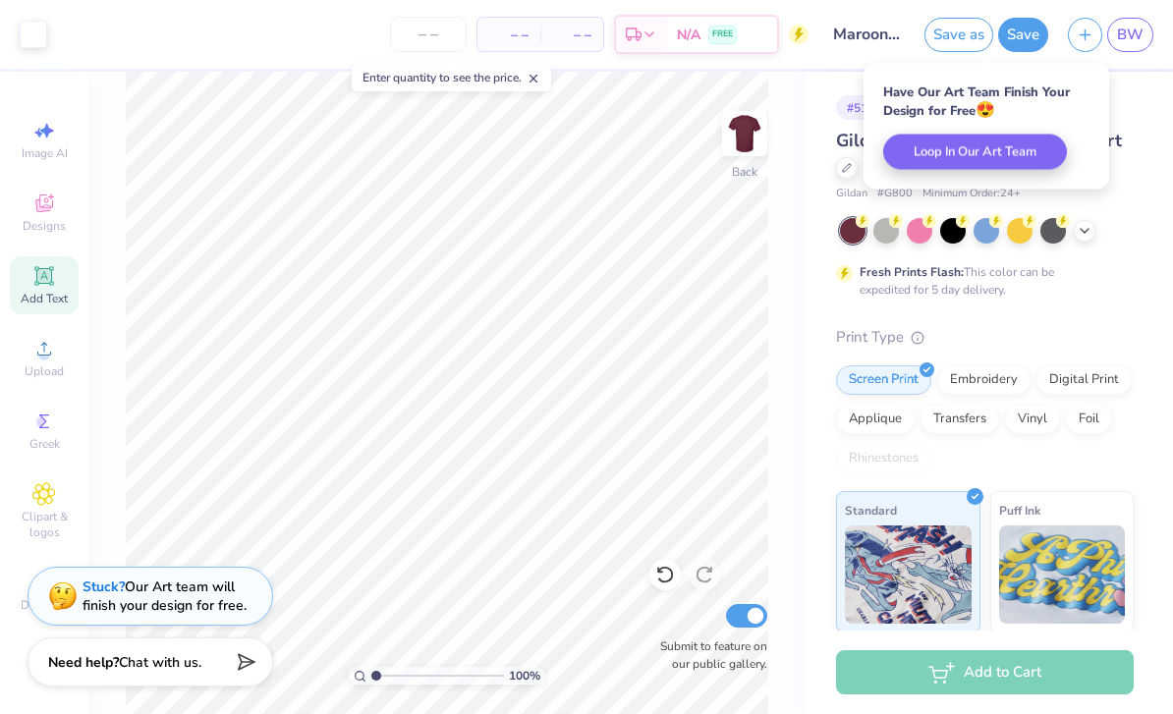
scroll to position [0, 0]
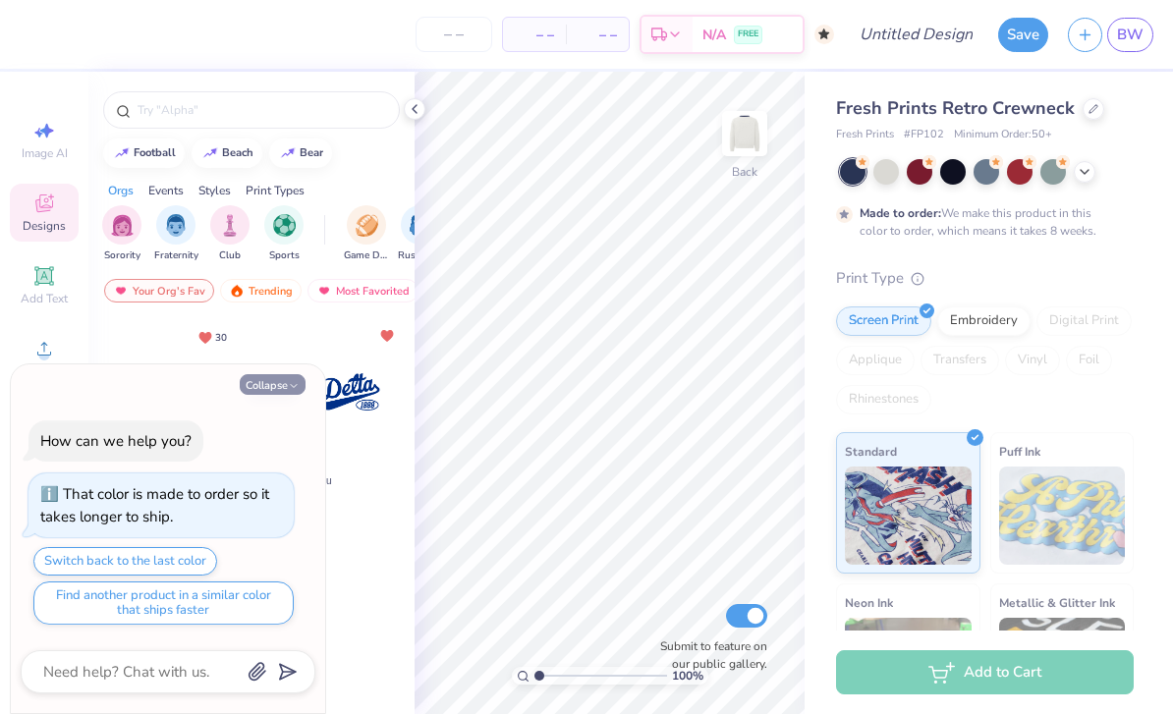
click at [293, 386] on icon "button" at bounding box center [294, 386] width 12 height 12
type textarea "x"
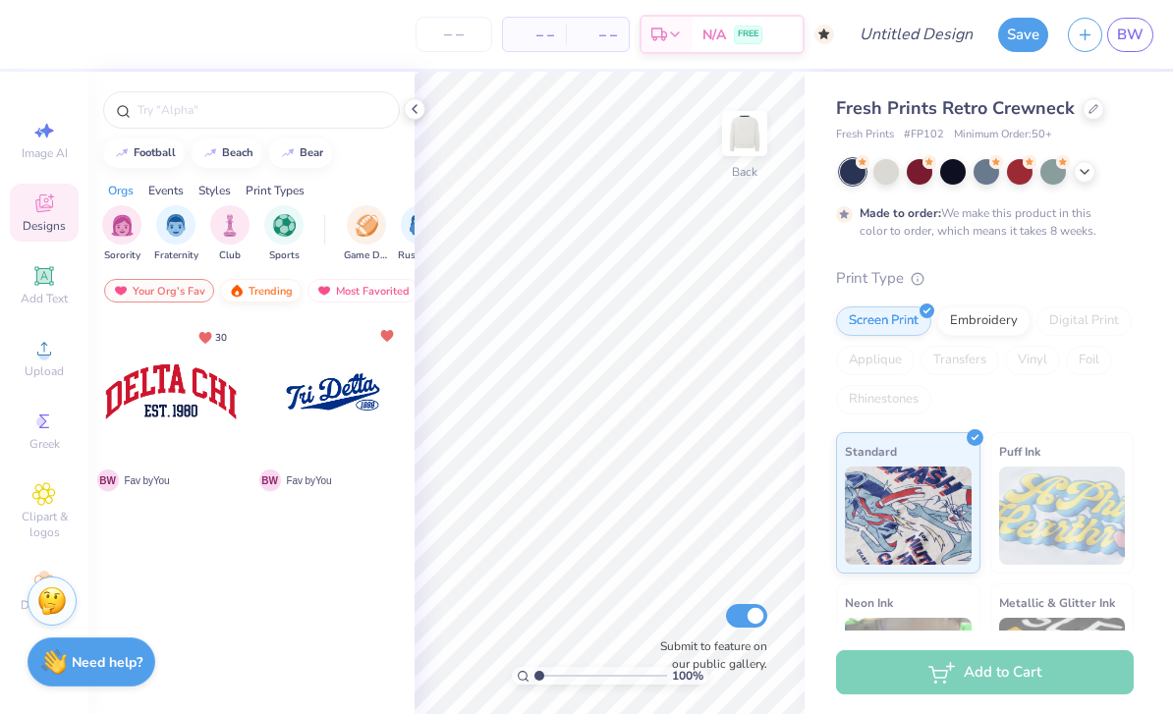
click at [251, 295] on div "Trending" at bounding box center [261, 291] width 82 height 24
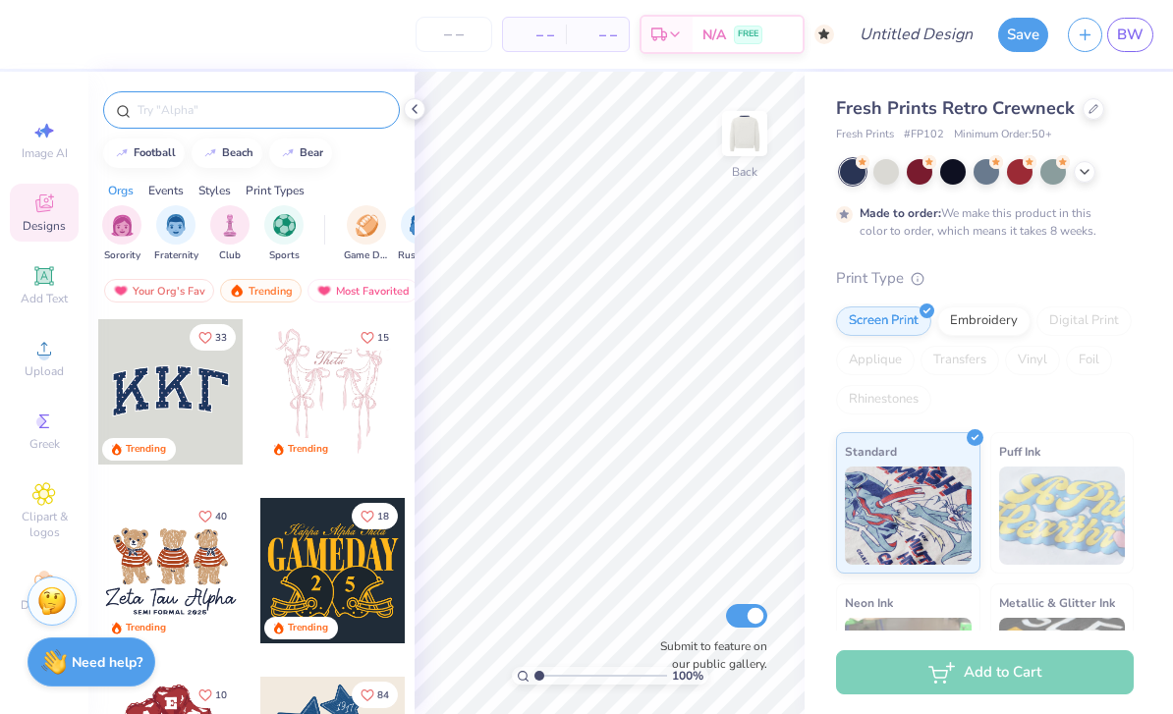
click at [238, 99] on div at bounding box center [251, 109] width 297 height 37
click at [233, 113] on input "text" at bounding box center [261, 110] width 251 height 20
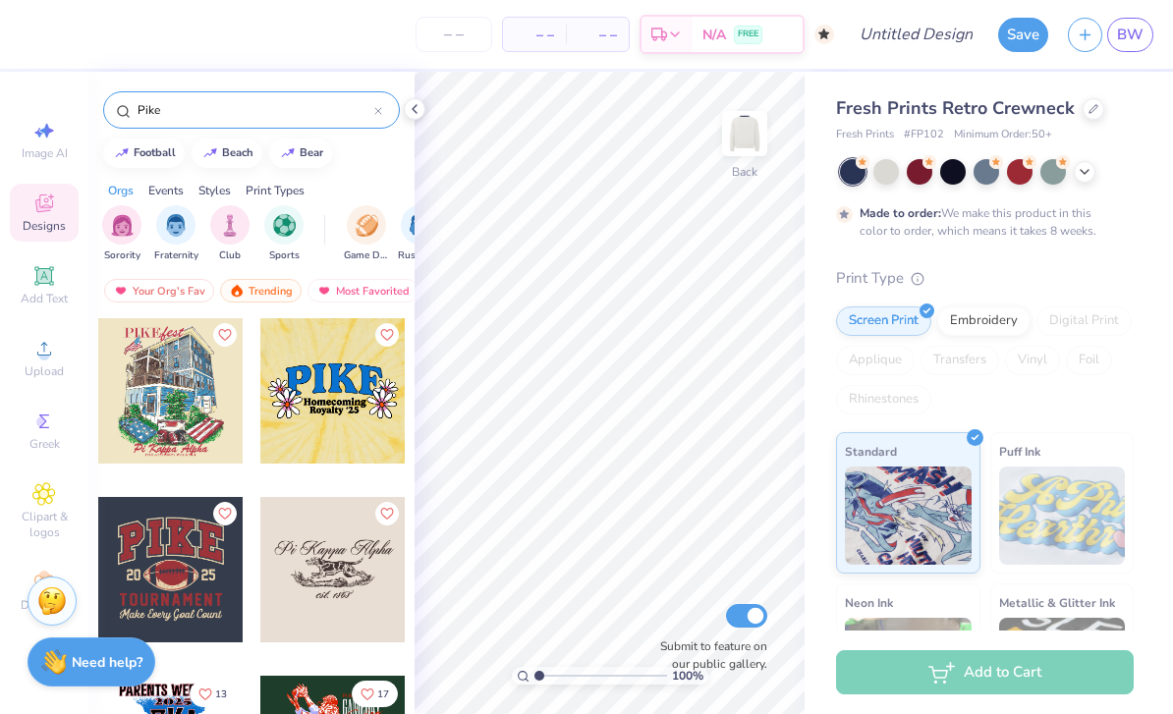
scroll to position [972, 0]
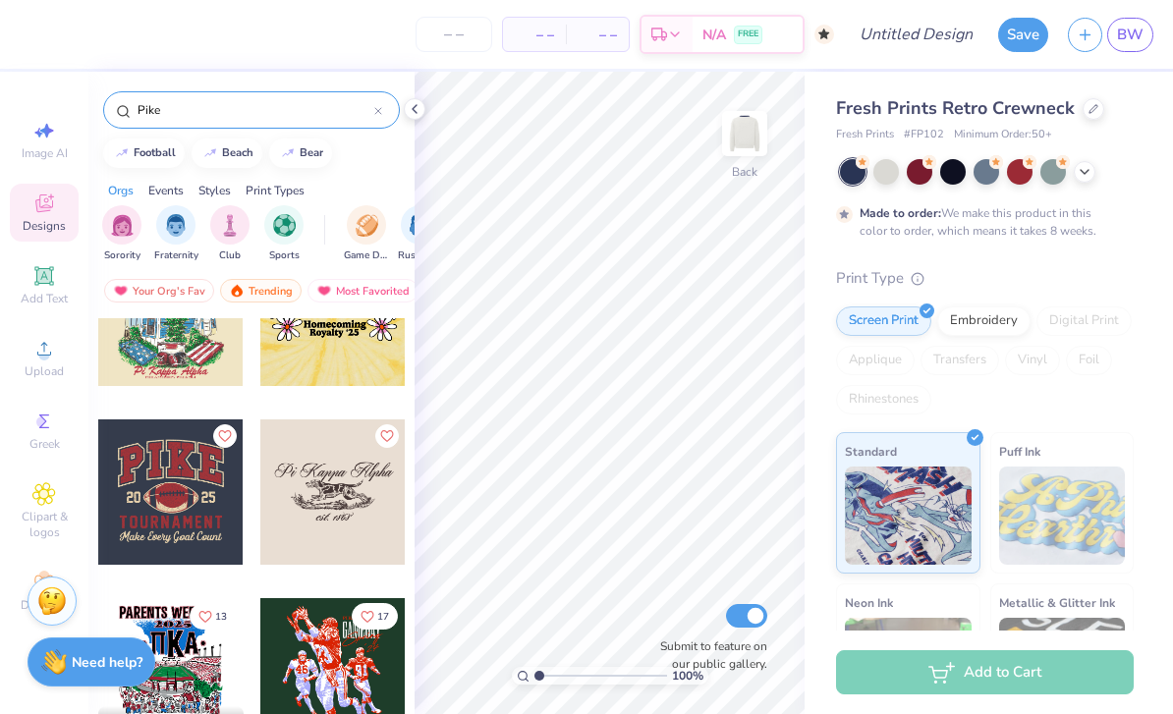
type input "Pike"
click at [212, 510] on div at bounding box center [170, 491] width 145 height 145
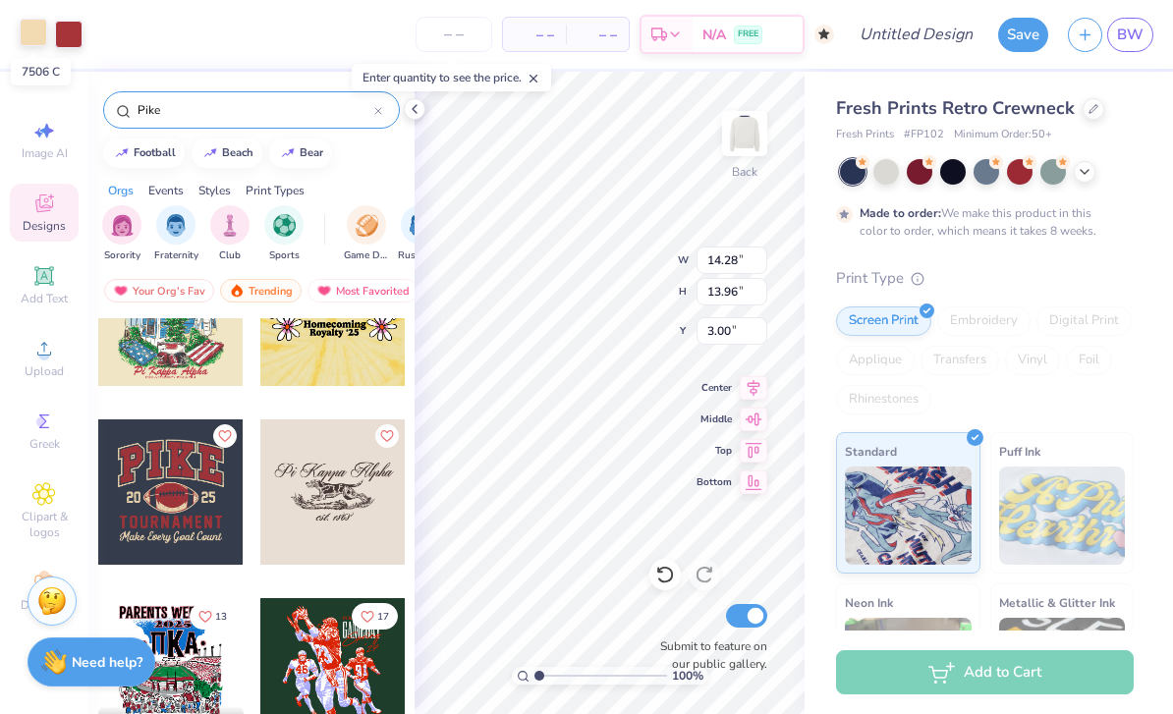
click at [29, 36] on div at bounding box center [33, 32] width 27 height 27
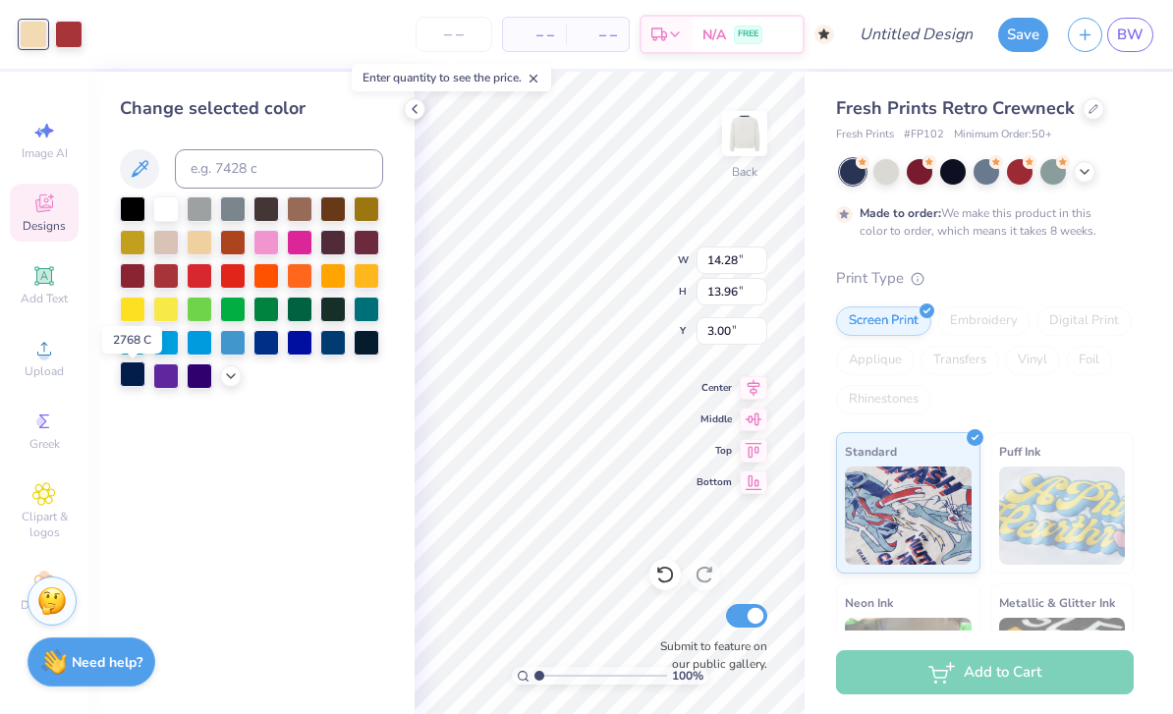
click at [136, 382] on div at bounding box center [133, 374] width 26 height 26
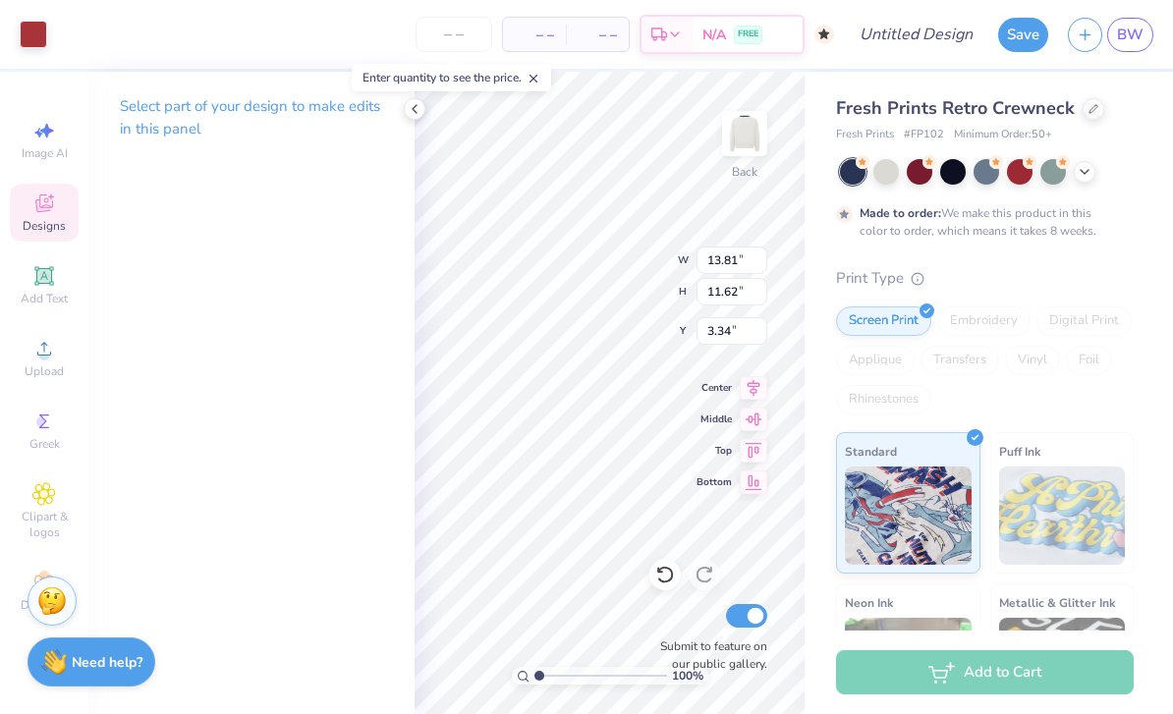
click at [1073, 277] on div "Print Type" at bounding box center [985, 278] width 298 height 23
